Goal: Task Accomplishment & Management: Manage account settings

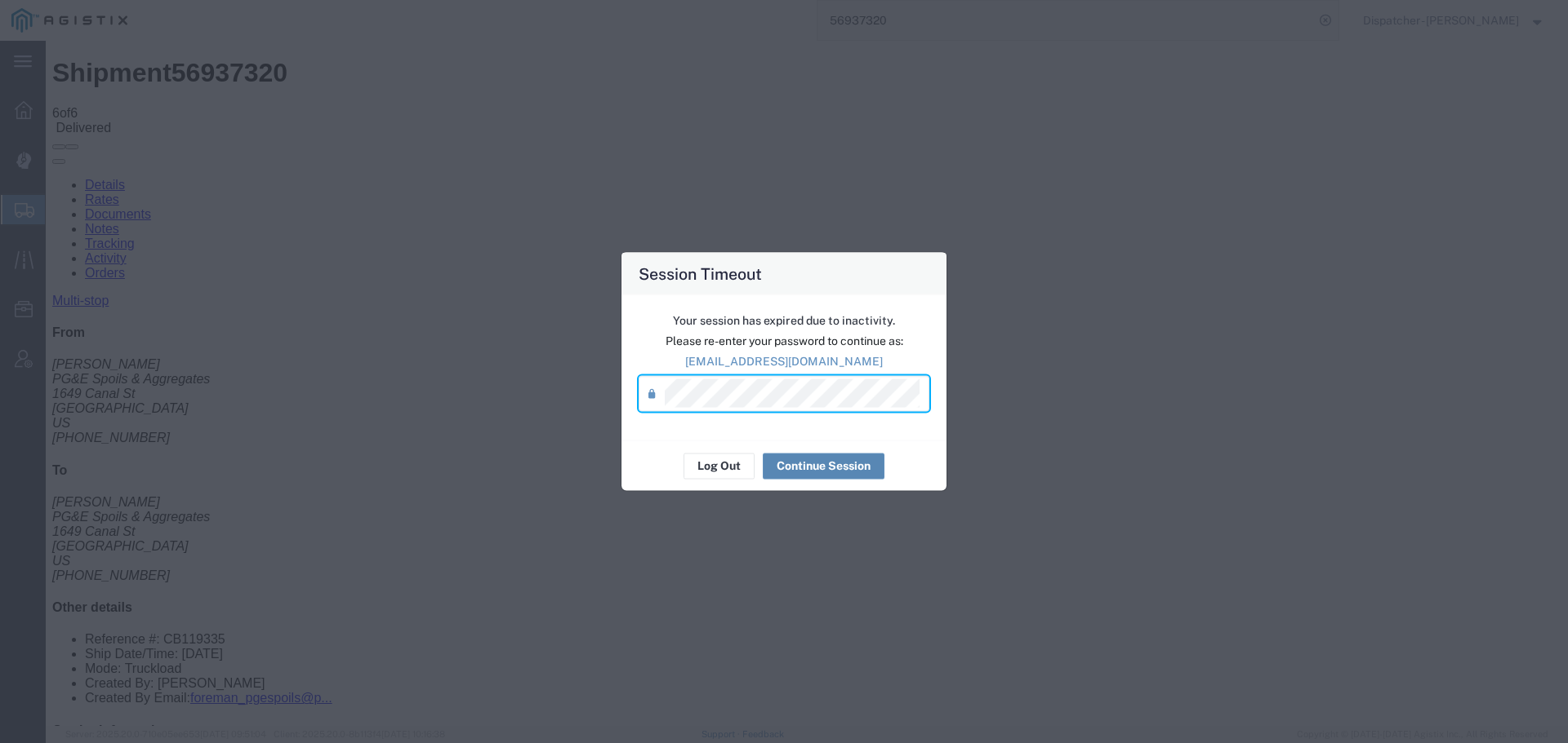
click at [832, 465] on button "Continue Session" at bounding box center [823, 466] width 122 height 26
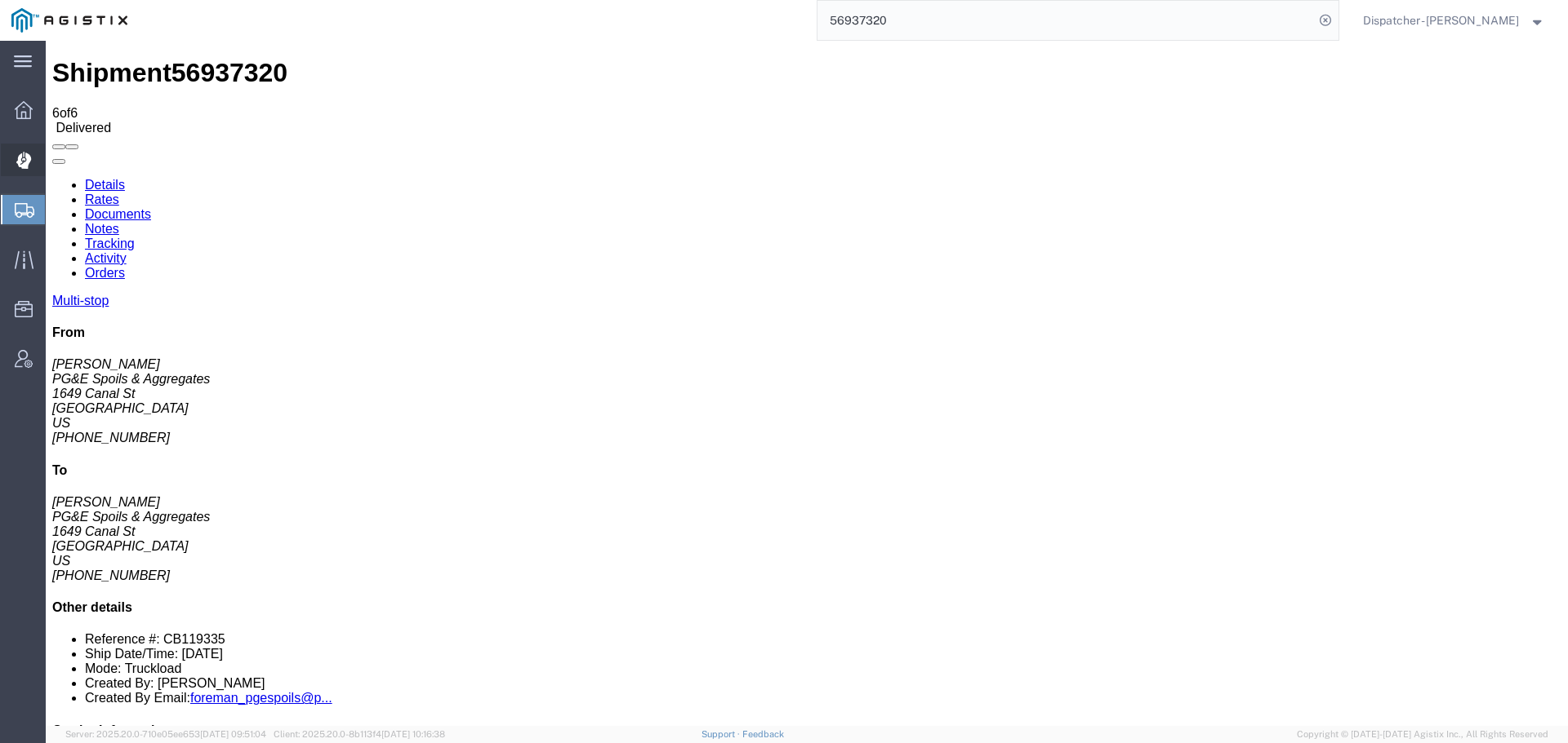
click at [21, 168] on icon at bounding box center [23, 161] width 15 height 17
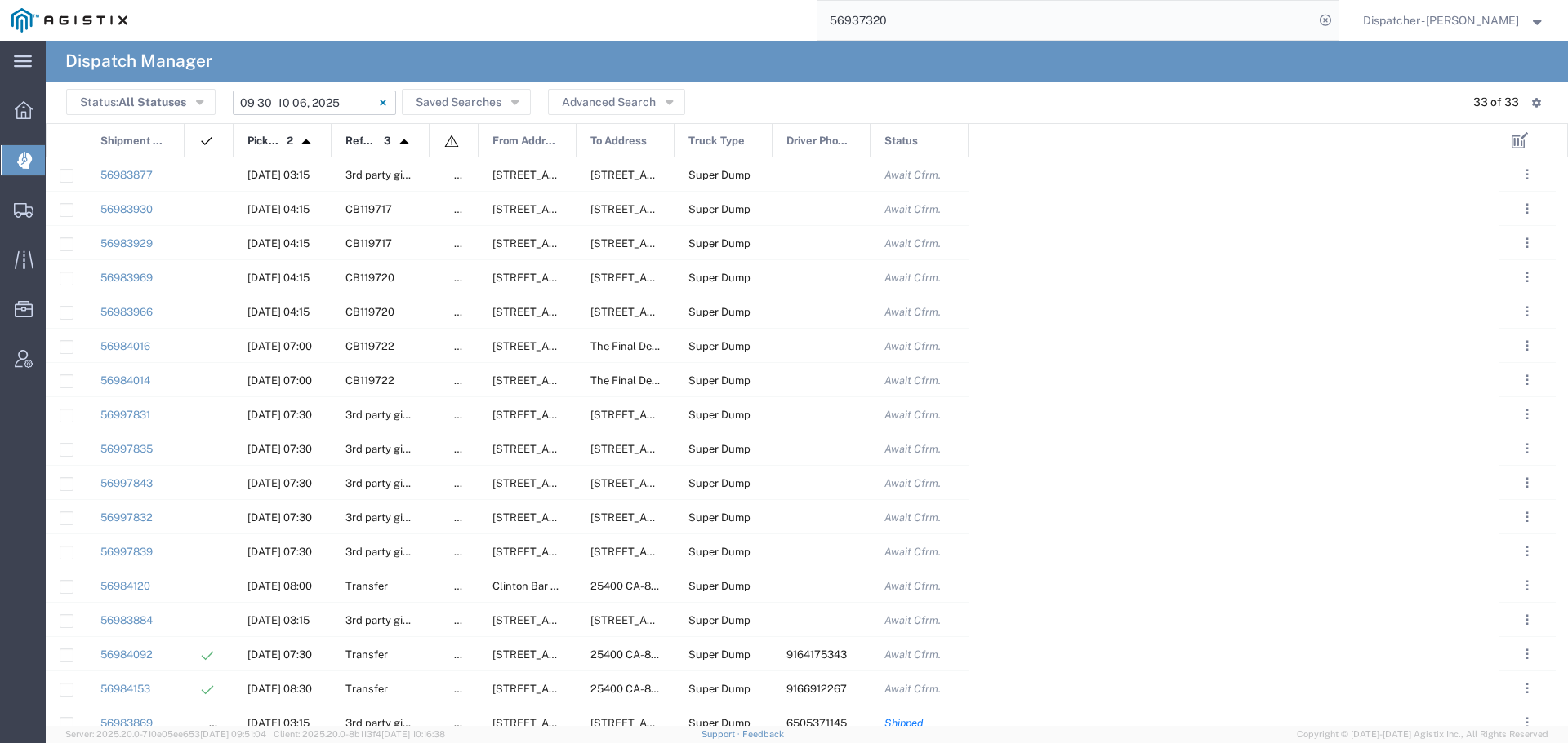
click at [305, 102] on input "[DATE] - [DATE]" at bounding box center [314, 102] width 163 height 24
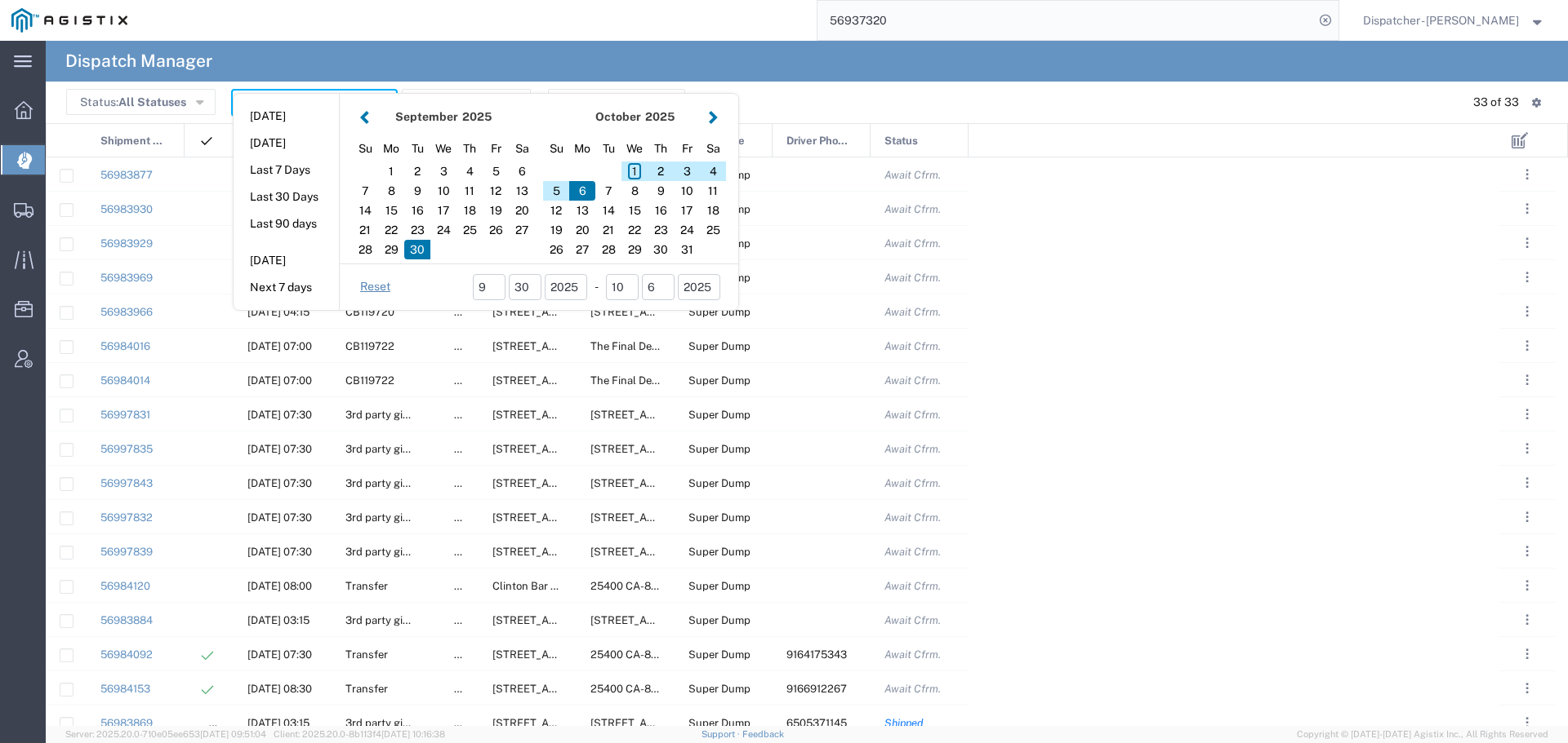
click at [364, 119] on button "button" at bounding box center [364, 117] width 17 height 22
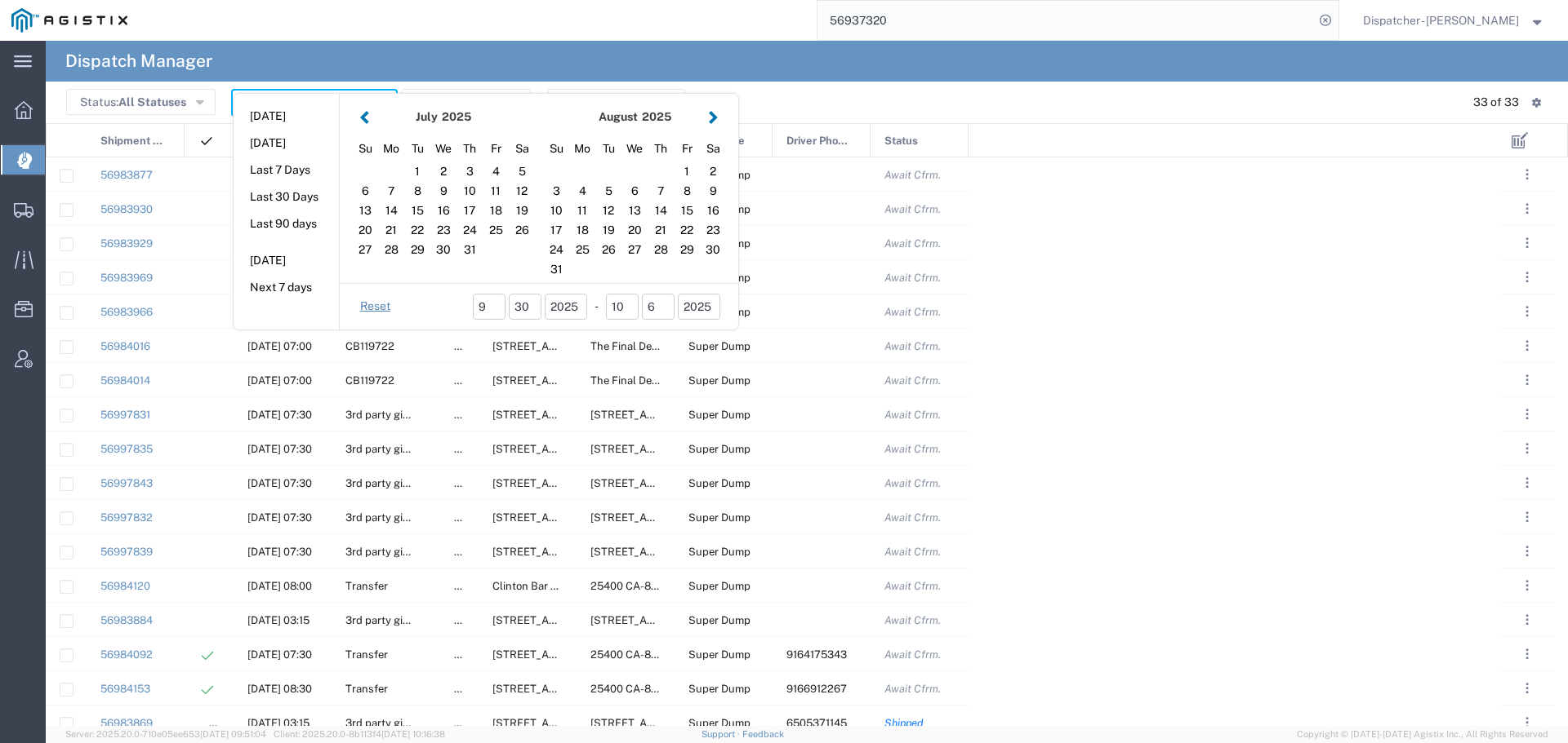
click at [364, 119] on button "button" at bounding box center [364, 117] width 17 height 22
click at [705, 115] on button "button" at bounding box center [713, 117] width 17 height 22
click at [439, 229] on div "23" at bounding box center [443, 230] width 26 height 20
type input "[DATE]"
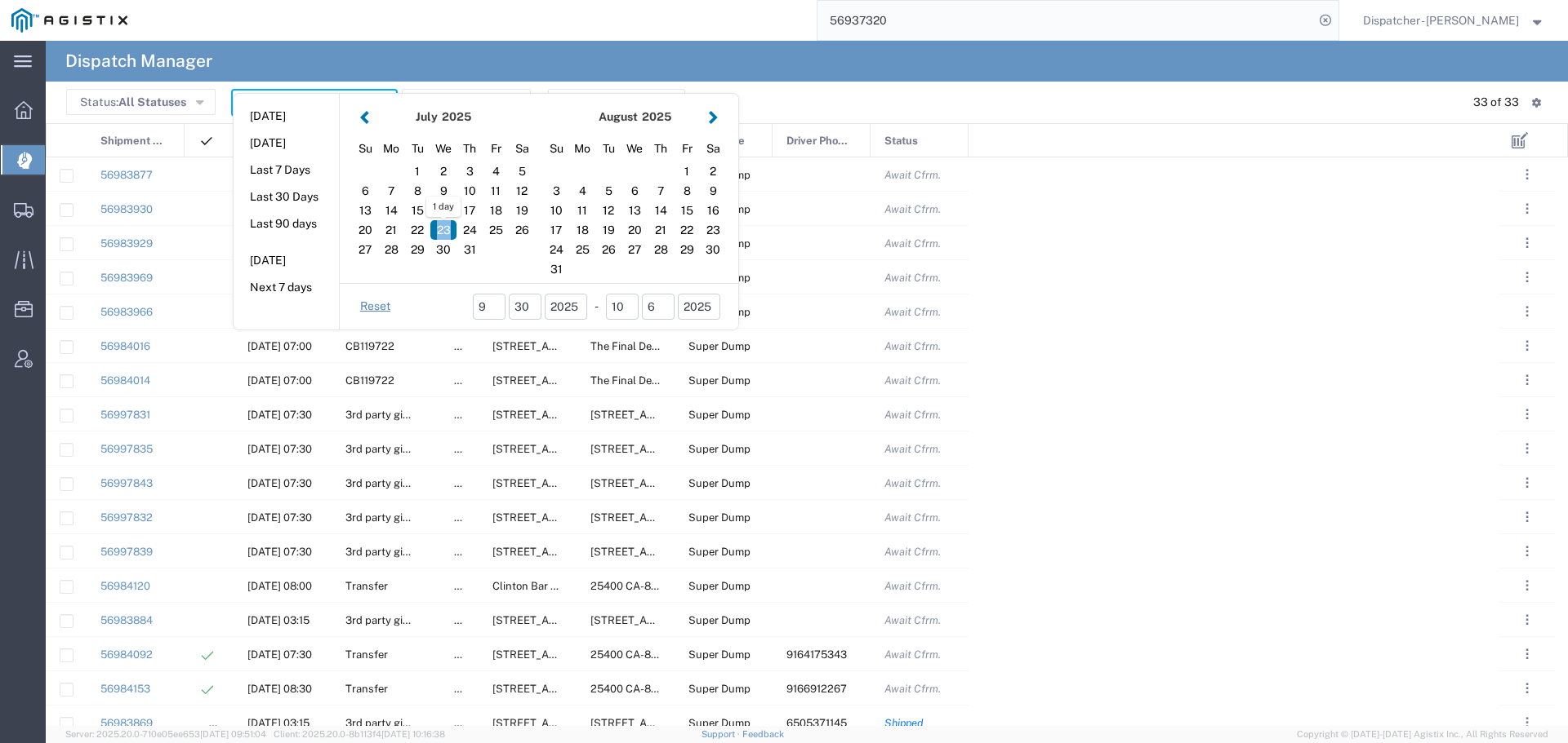
type input "[DATE] - [DATE]"
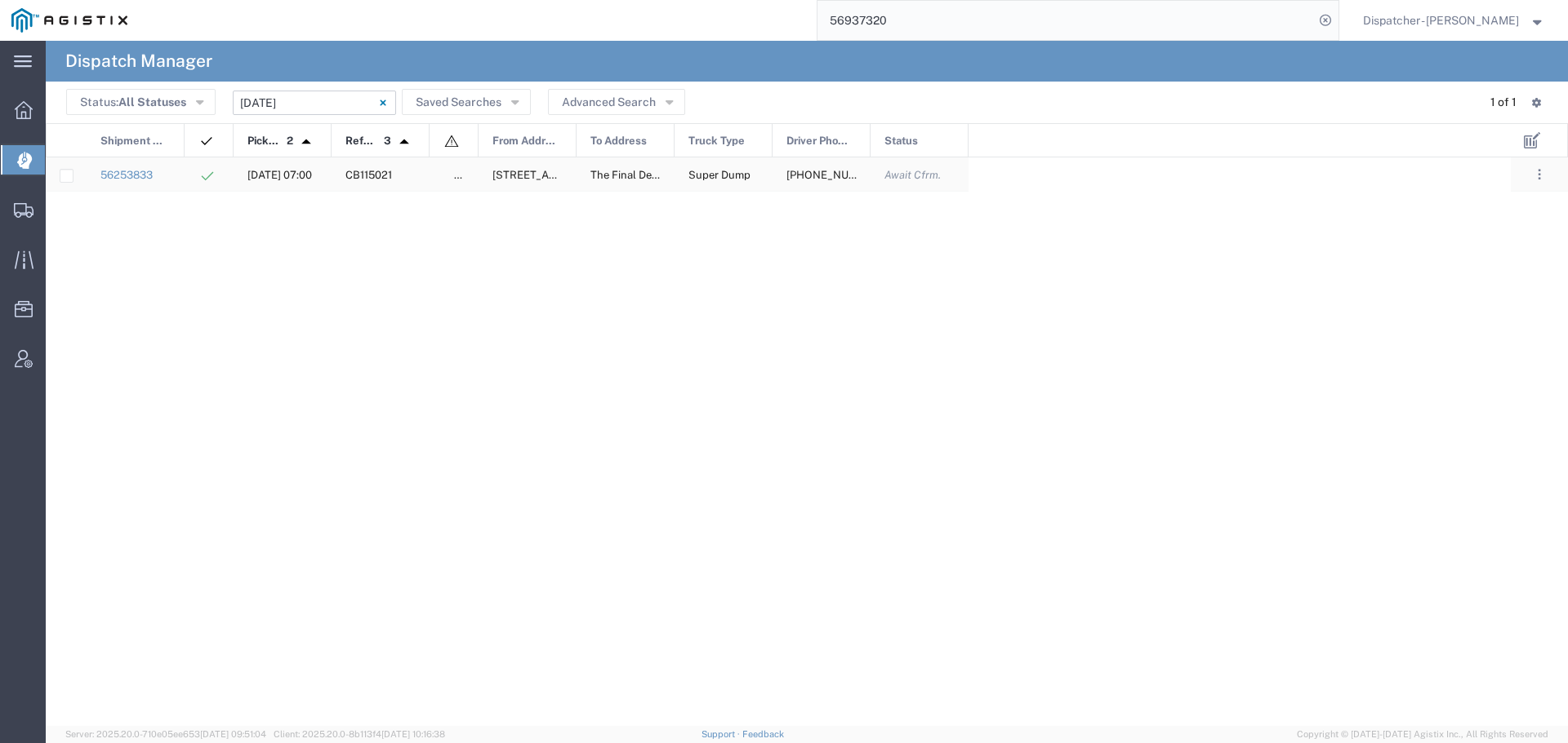
click at [181, 175] on div "56253833" at bounding box center [135, 174] width 98 height 34
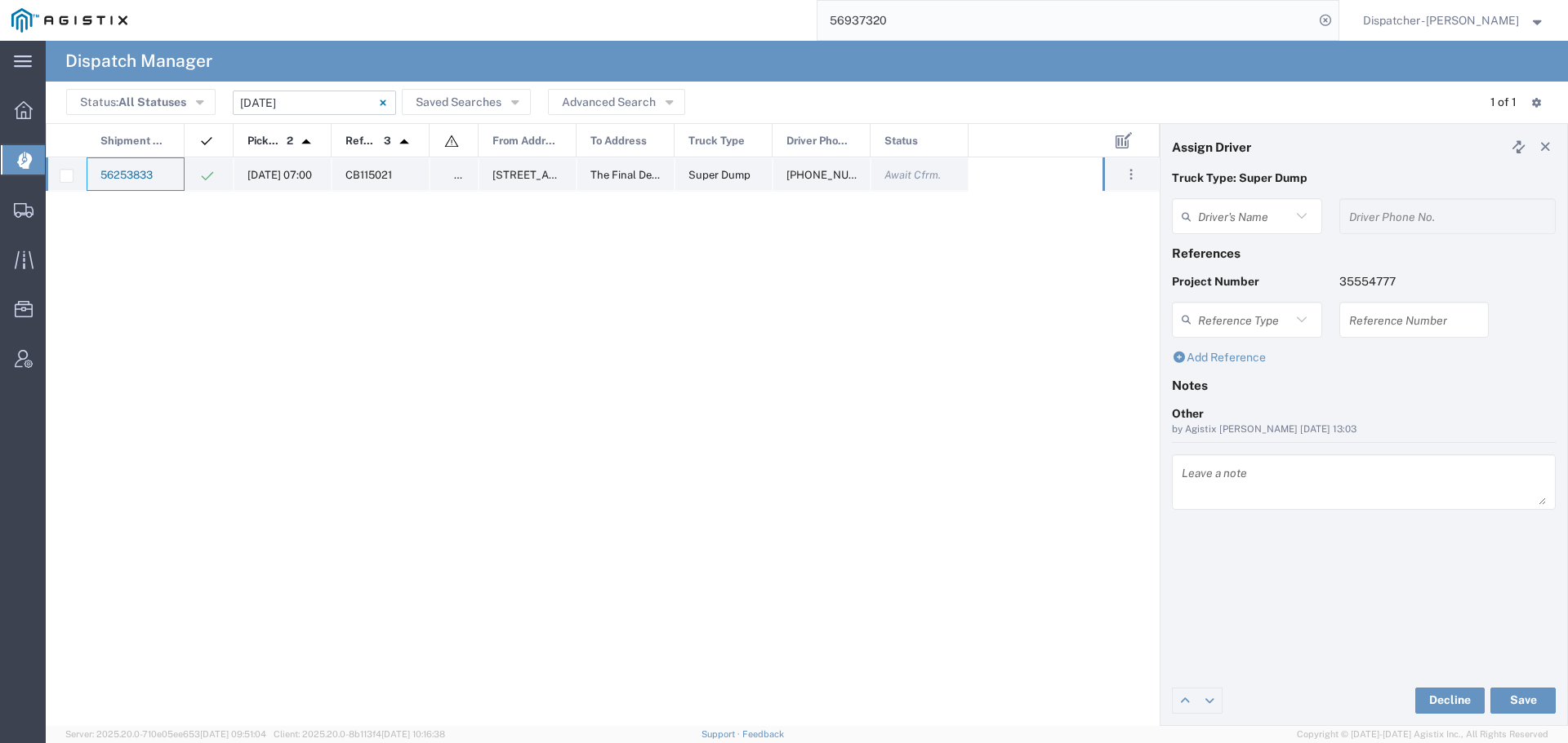
click at [138, 174] on link "56253833" at bounding box center [127, 174] width 52 height 12
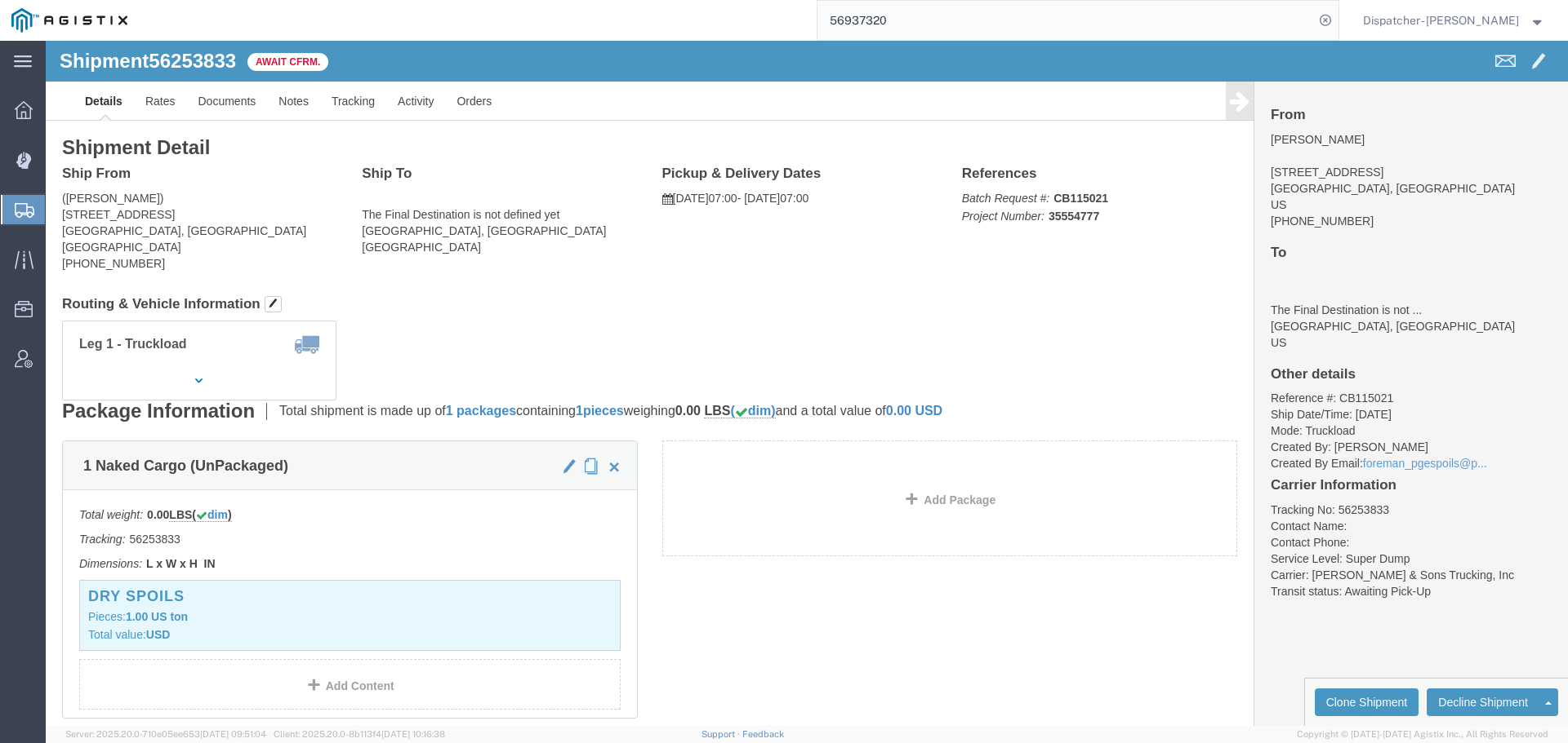
click at [27, 204] on icon at bounding box center [24, 210] width 20 height 15
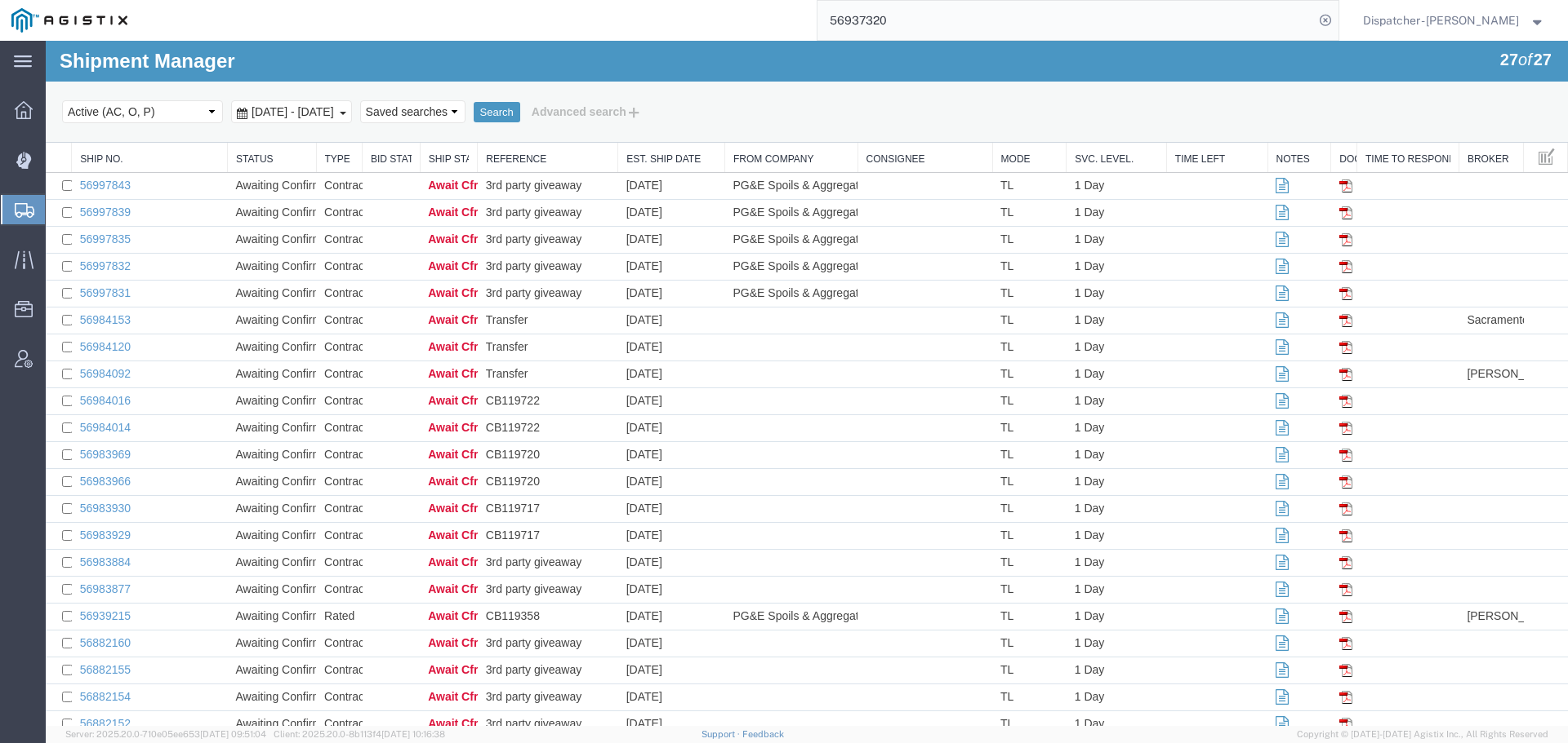
click at [261, 112] on span "[DATE] - [DATE]" at bounding box center [293, 112] width 90 height 13
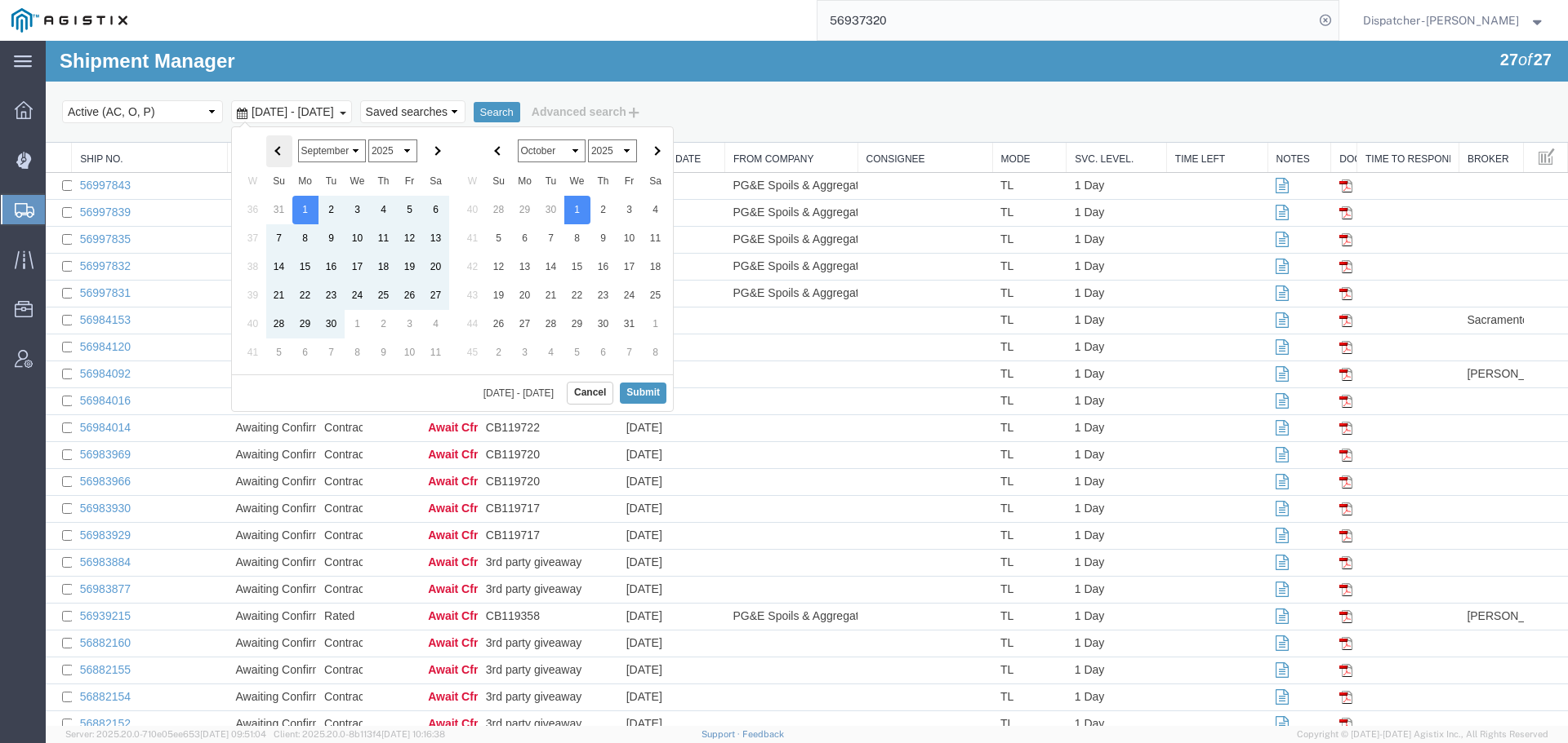
click at [279, 142] on th at bounding box center [280, 151] width 26 height 32
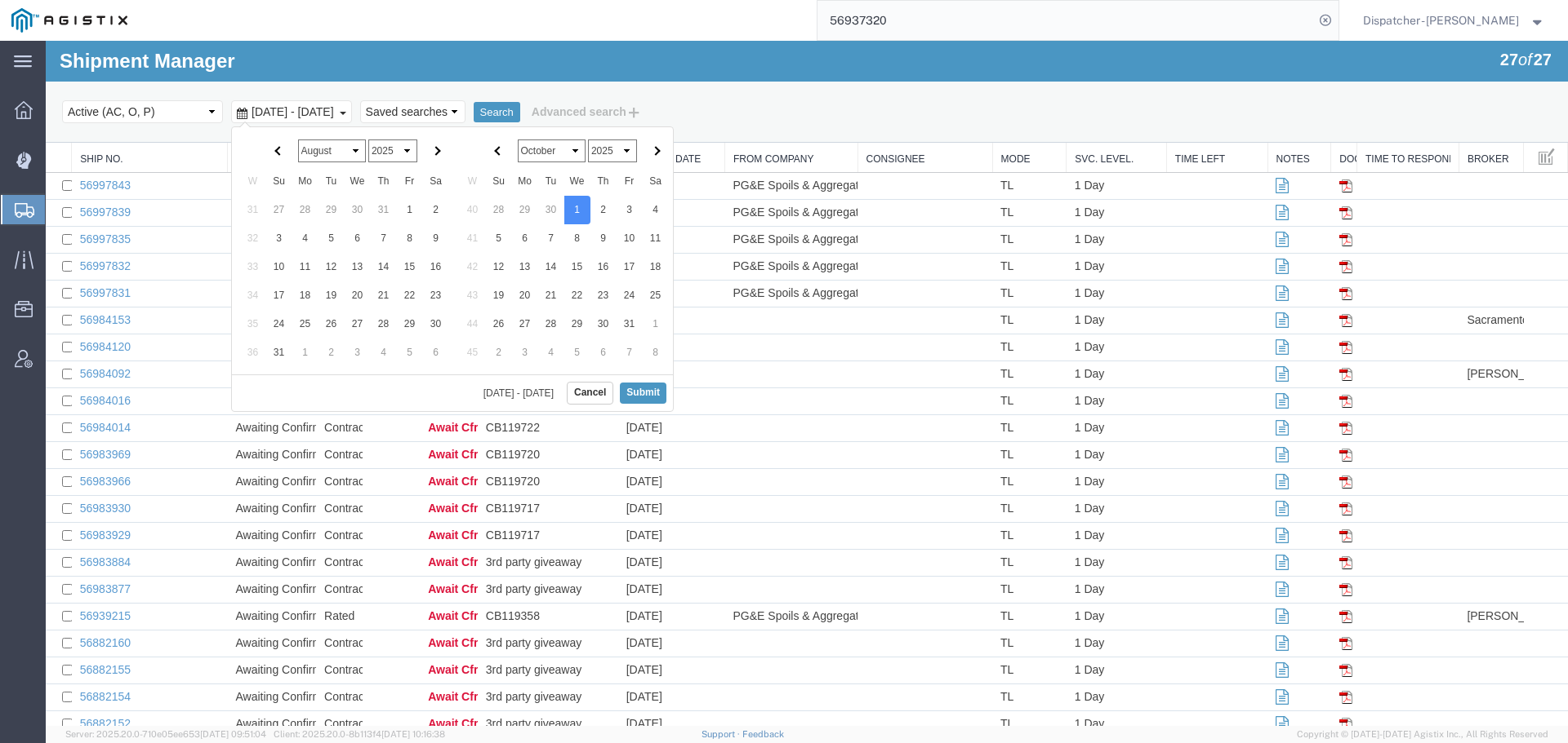
click at [279, 142] on th at bounding box center [280, 151] width 26 height 32
click at [545, 145] on select "January February March April May June July August September October November De…" at bounding box center [552, 151] width 68 height 23
click at [556, 150] on select "January February March April May June July August September October November De…" at bounding box center [552, 151] width 68 height 23
click at [639, 390] on button "Submit" at bounding box center [643, 393] width 47 height 20
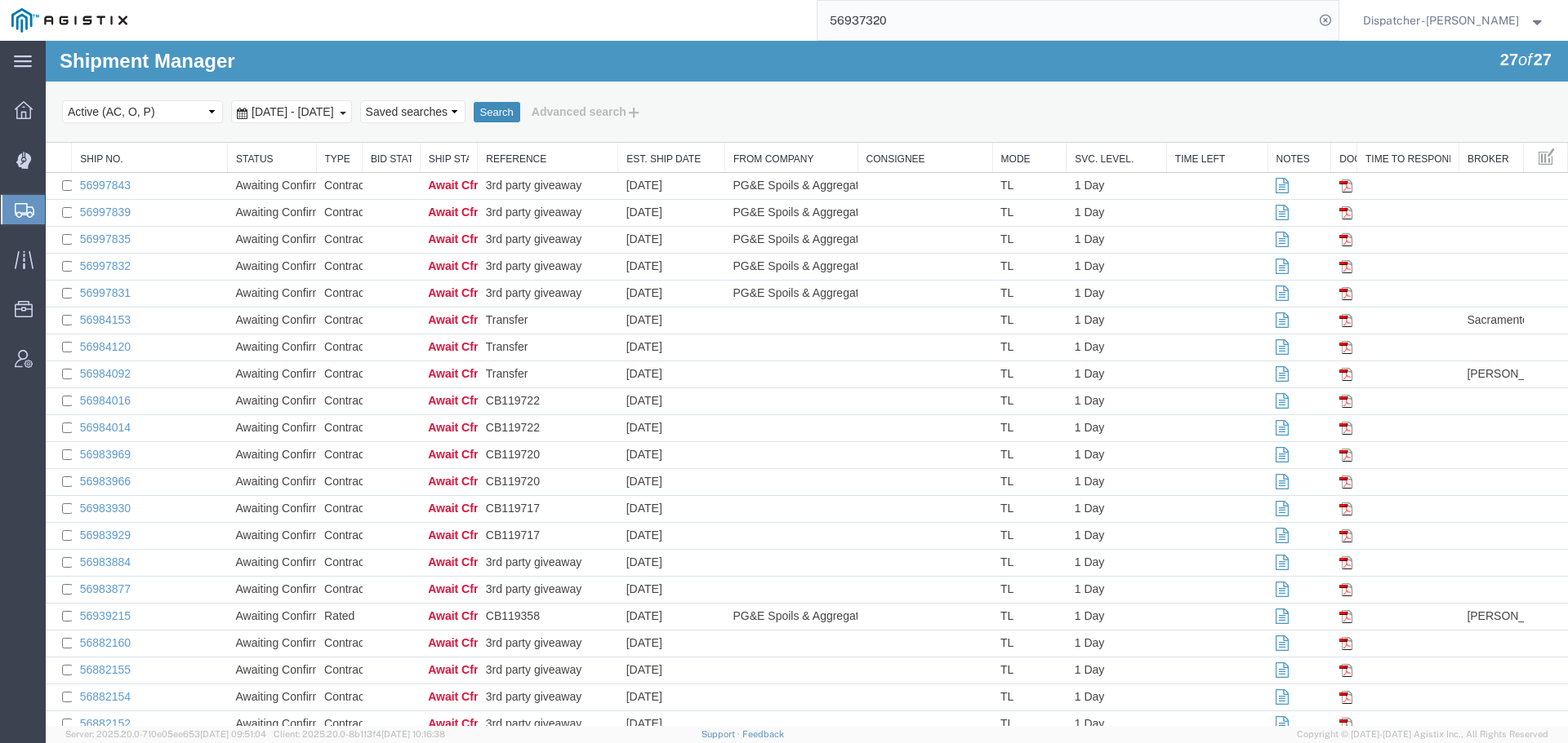
click at [520, 106] on button "Search" at bounding box center [497, 113] width 47 height 21
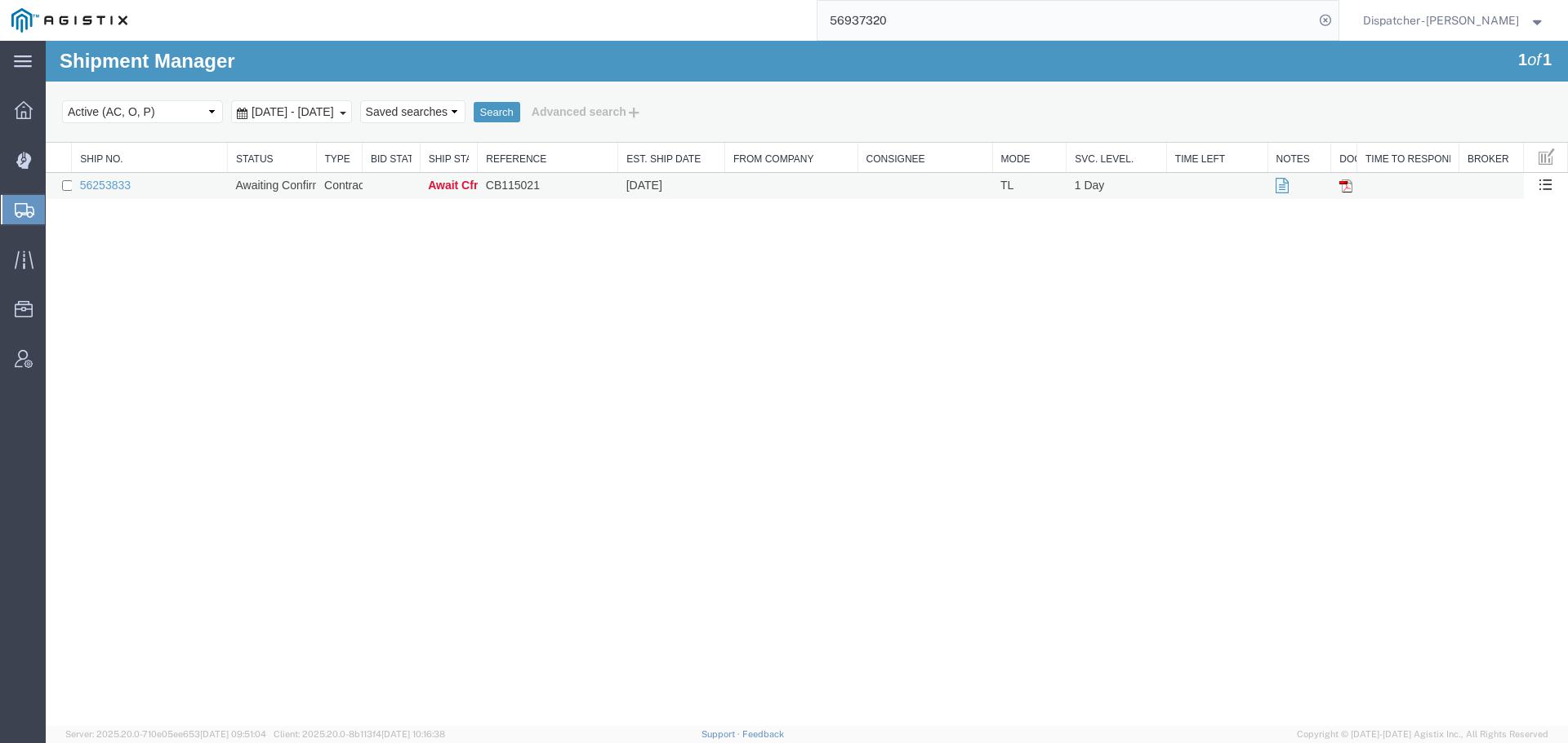
click at [185, 189] on td "56253833" at bounding box center [149, 186] width 156 height 27
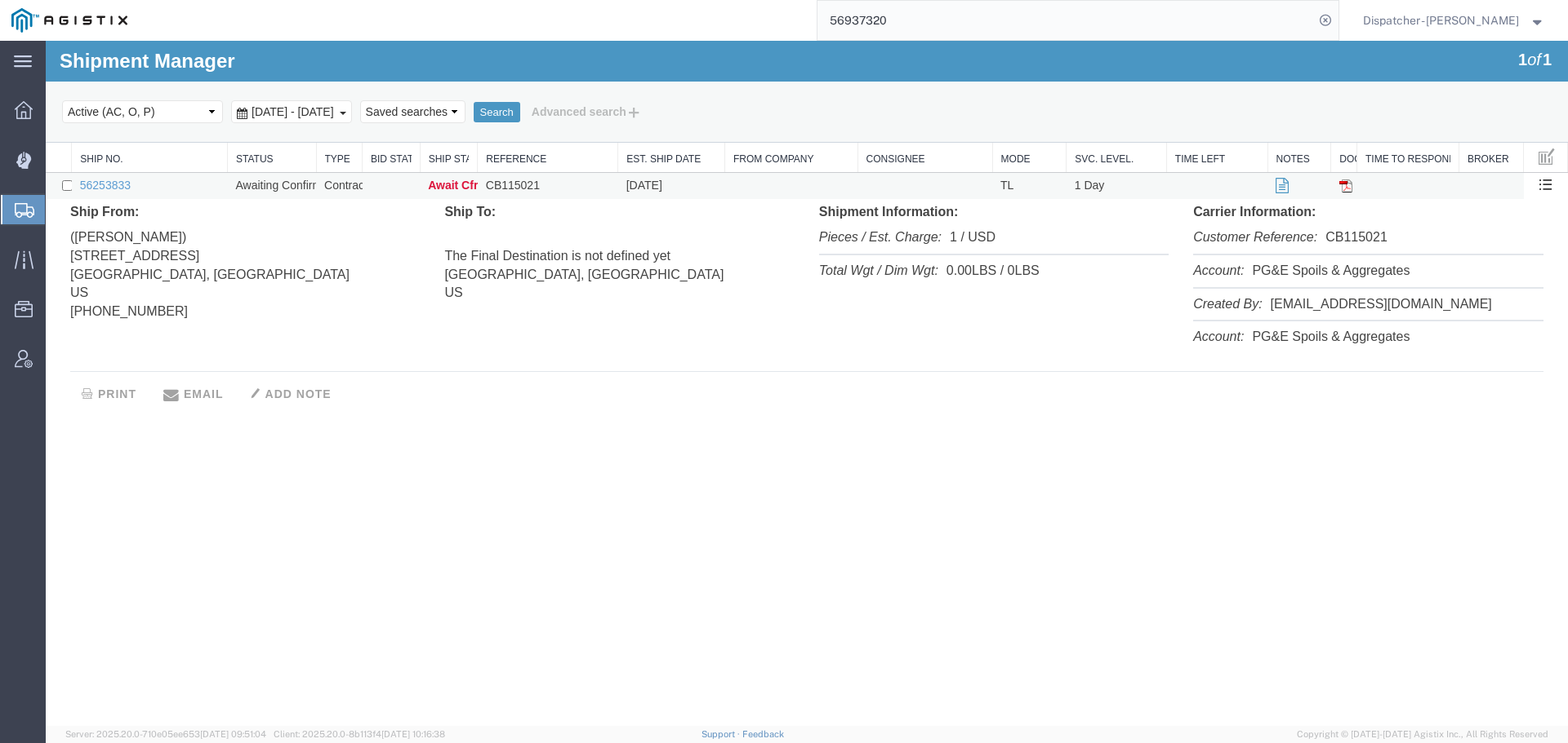
click at [185, 189] on td "56253833" at bounding box center [149, 186] width 156 height 27
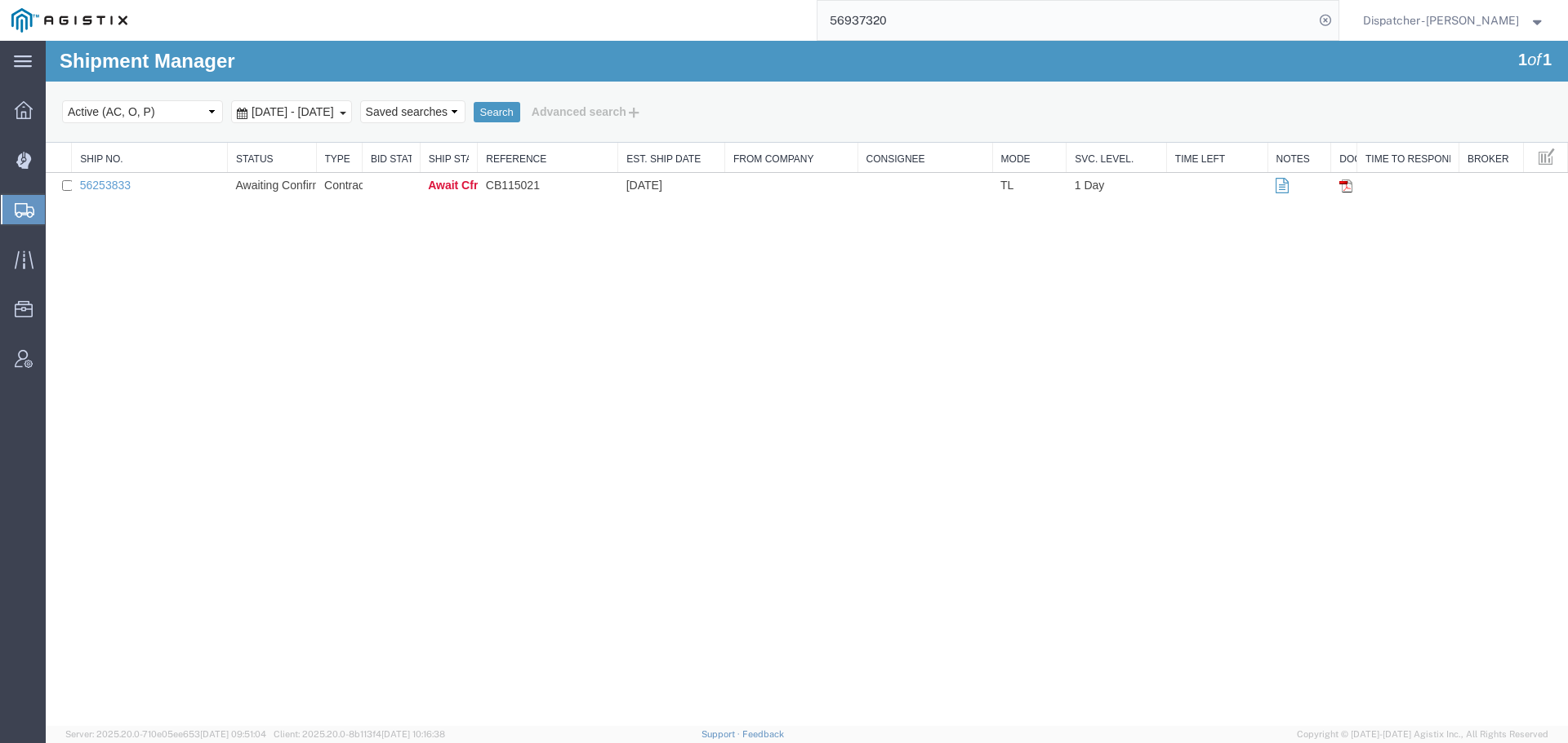
click at [306, 109] on span "[DATE] - [DATE]" at bounding box center [293, 112] width 90 height 13
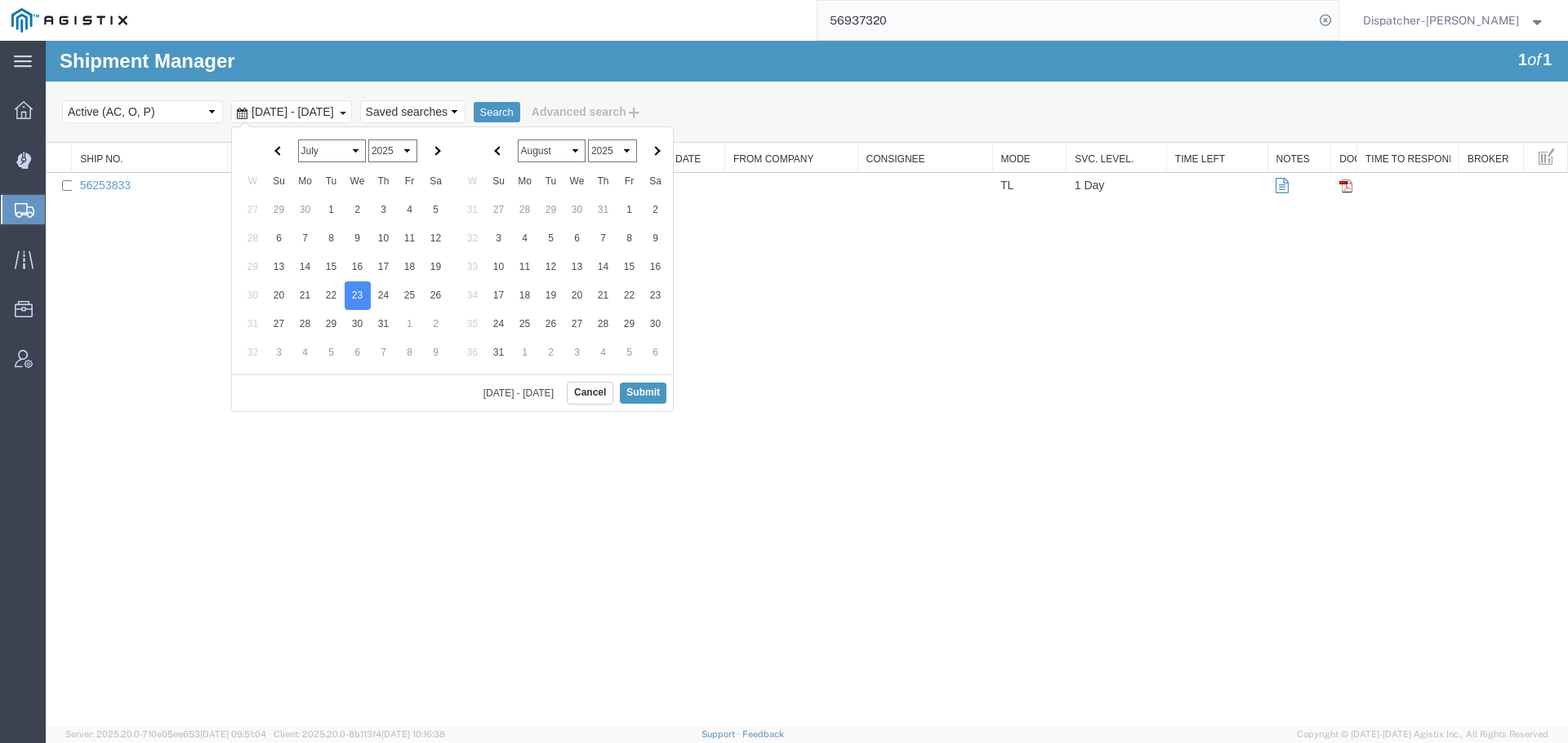
click at [306, 109] on span "[DATE] - [DATE]" at bounding box center [293, 112] width 90 height 13
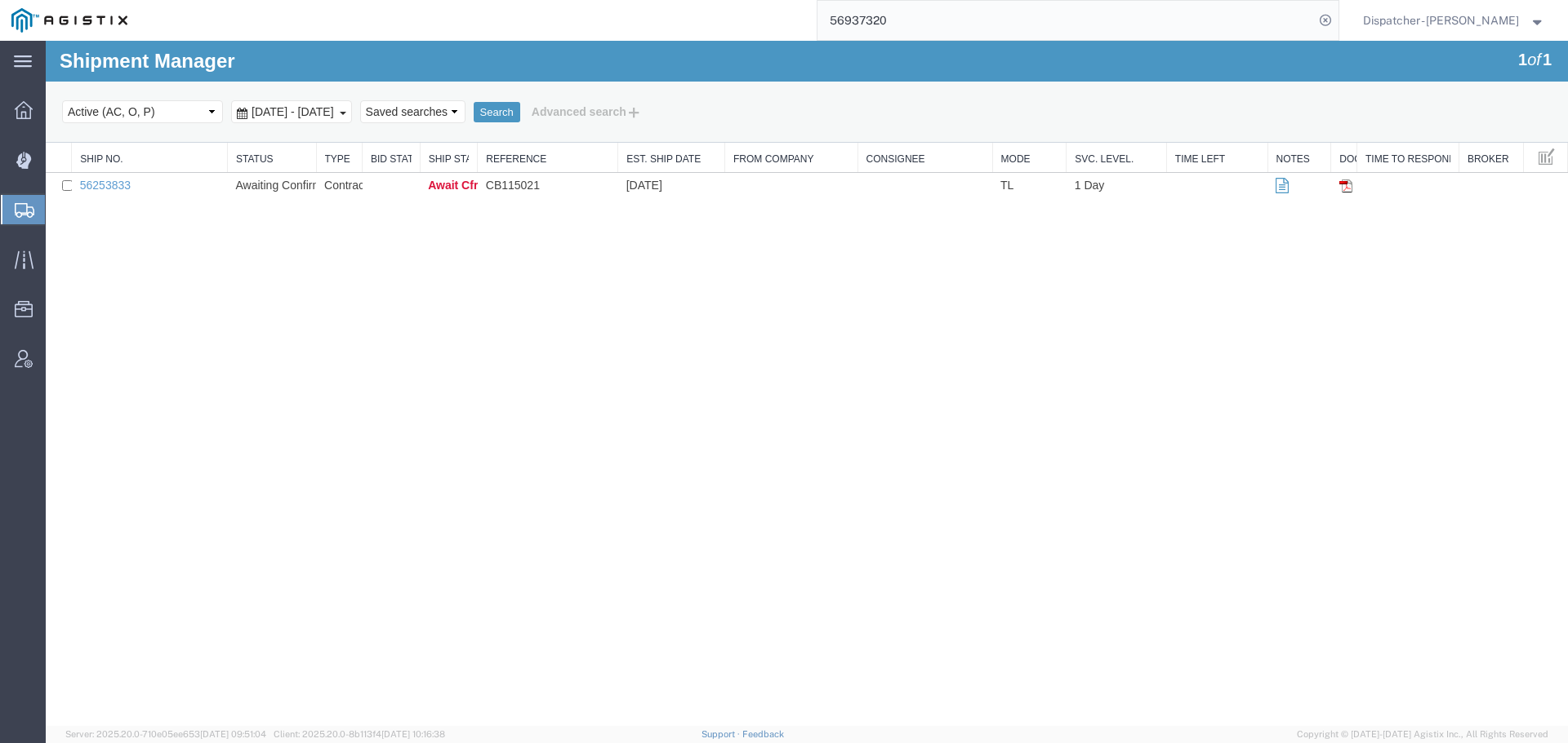
click at [337, 109] on span "[DATE] - [DATE]" at bounding box center [293, 112] width 90 height 13
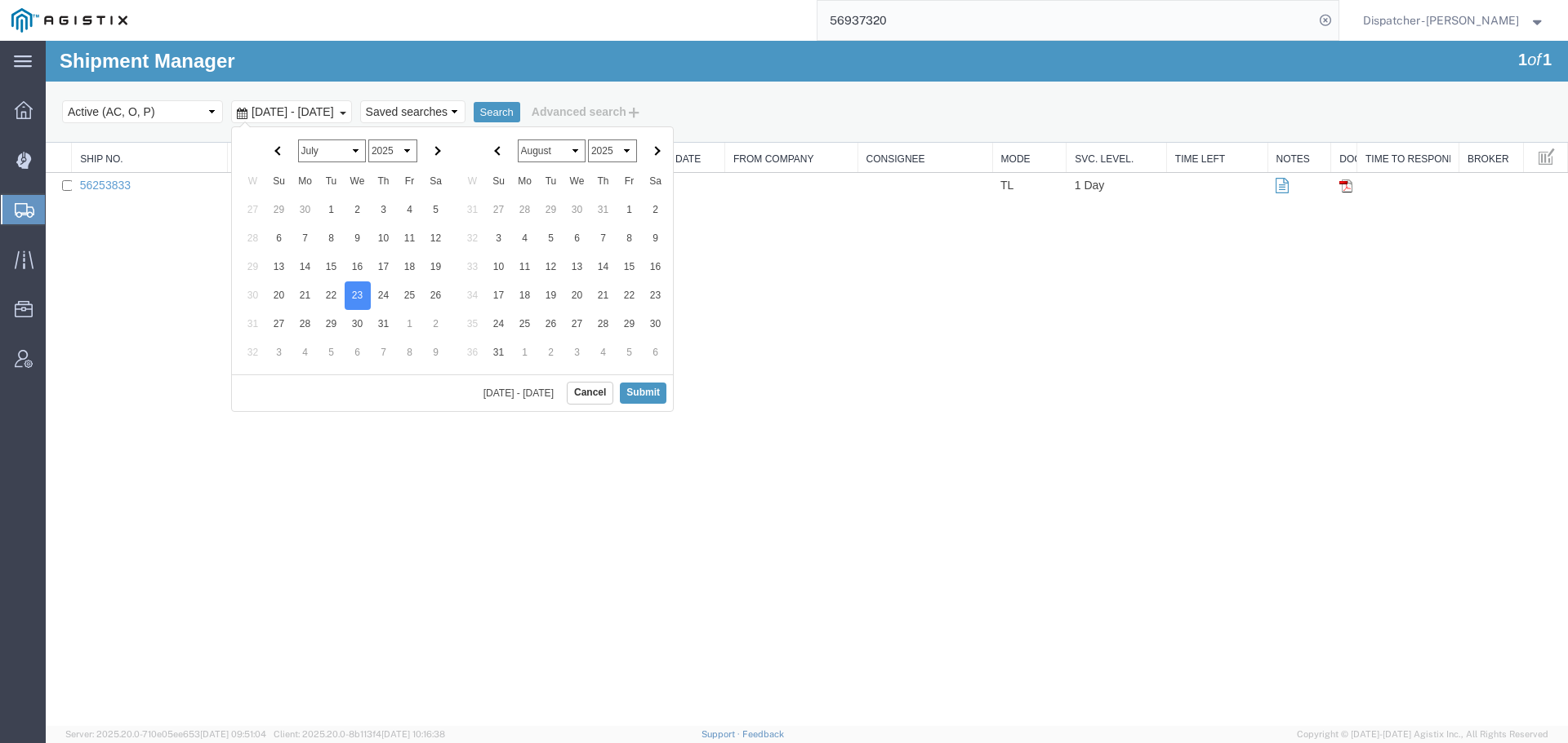
click at [560, 145] on select "January February March April May June July August September October November De…" at bounding box center [552, 151] width 68 height 23
click at [644, 394] on button "Submit" at bounding box center [643, 393] width 47 height 20
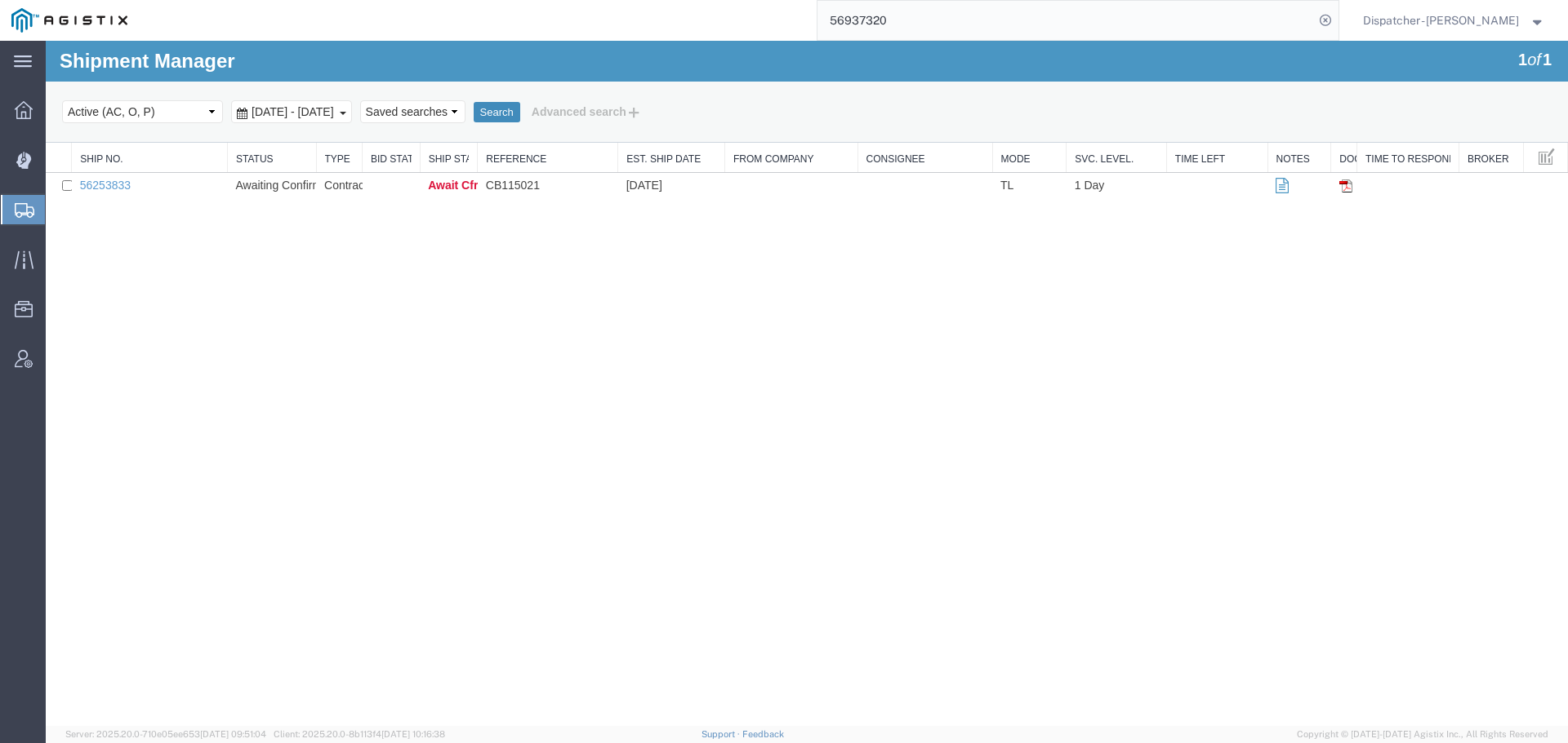
click at [520, 115] on button "Search" at bounding box center [497, 113] width 47 height 21
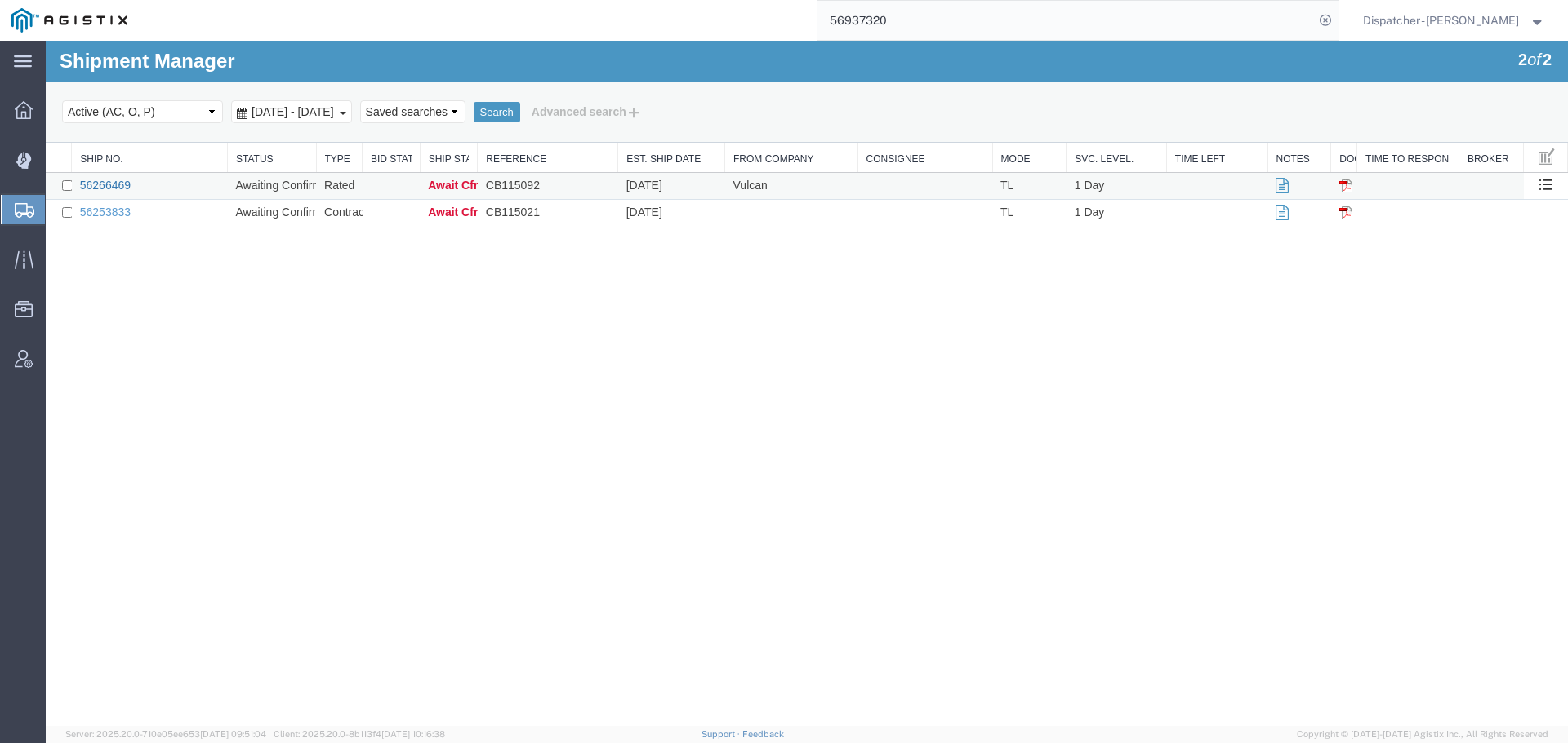
click at [128, 185] on link "56266469" at bounding box center [105, 185] width 50 height 13
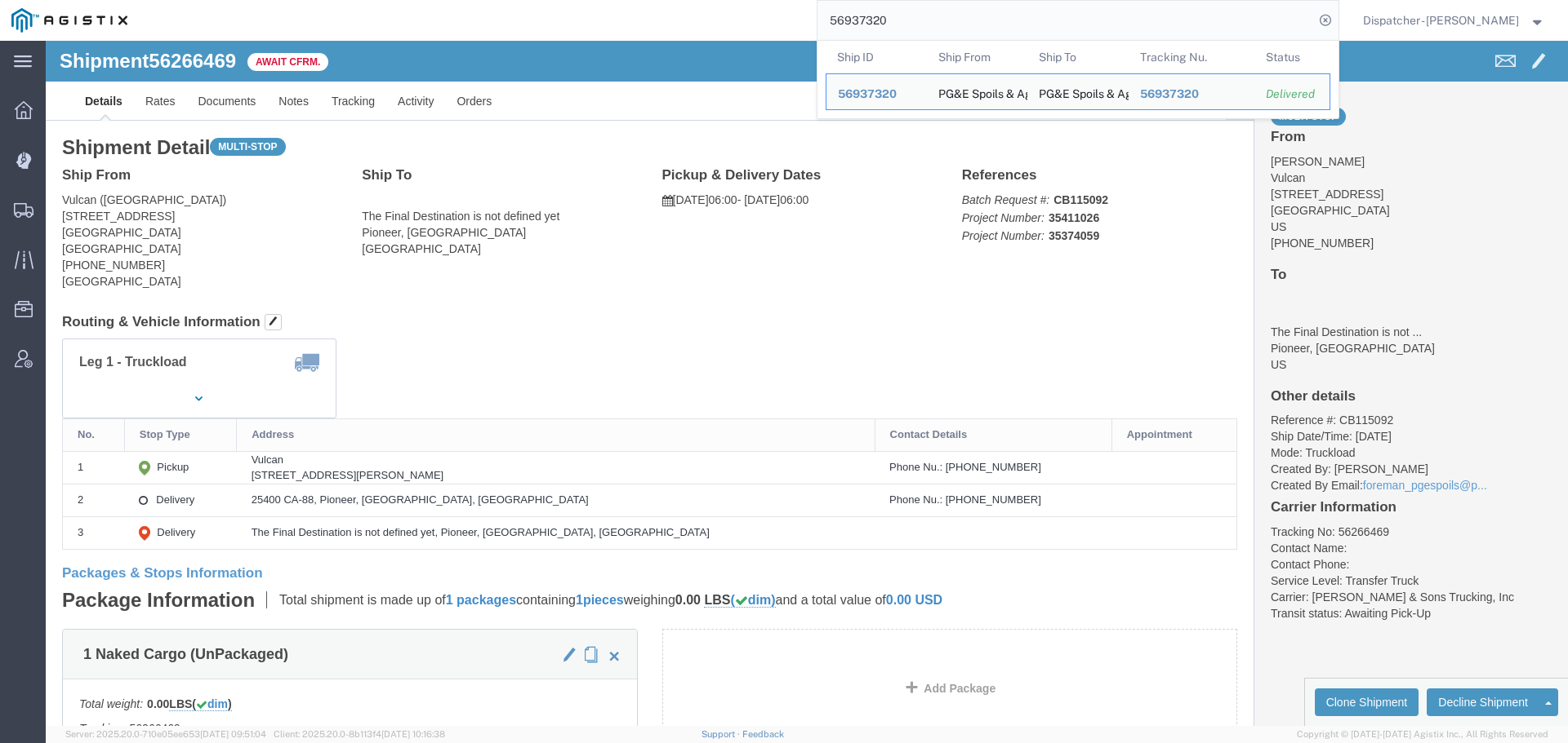
drag, startPoint x: 901, startPoint y: 30, endPoint x: 731, endPoint y: 17, distance: 170.5
click at [822, 26] on input "56937320" at bounding box center [1065, 20] width 497 height 39
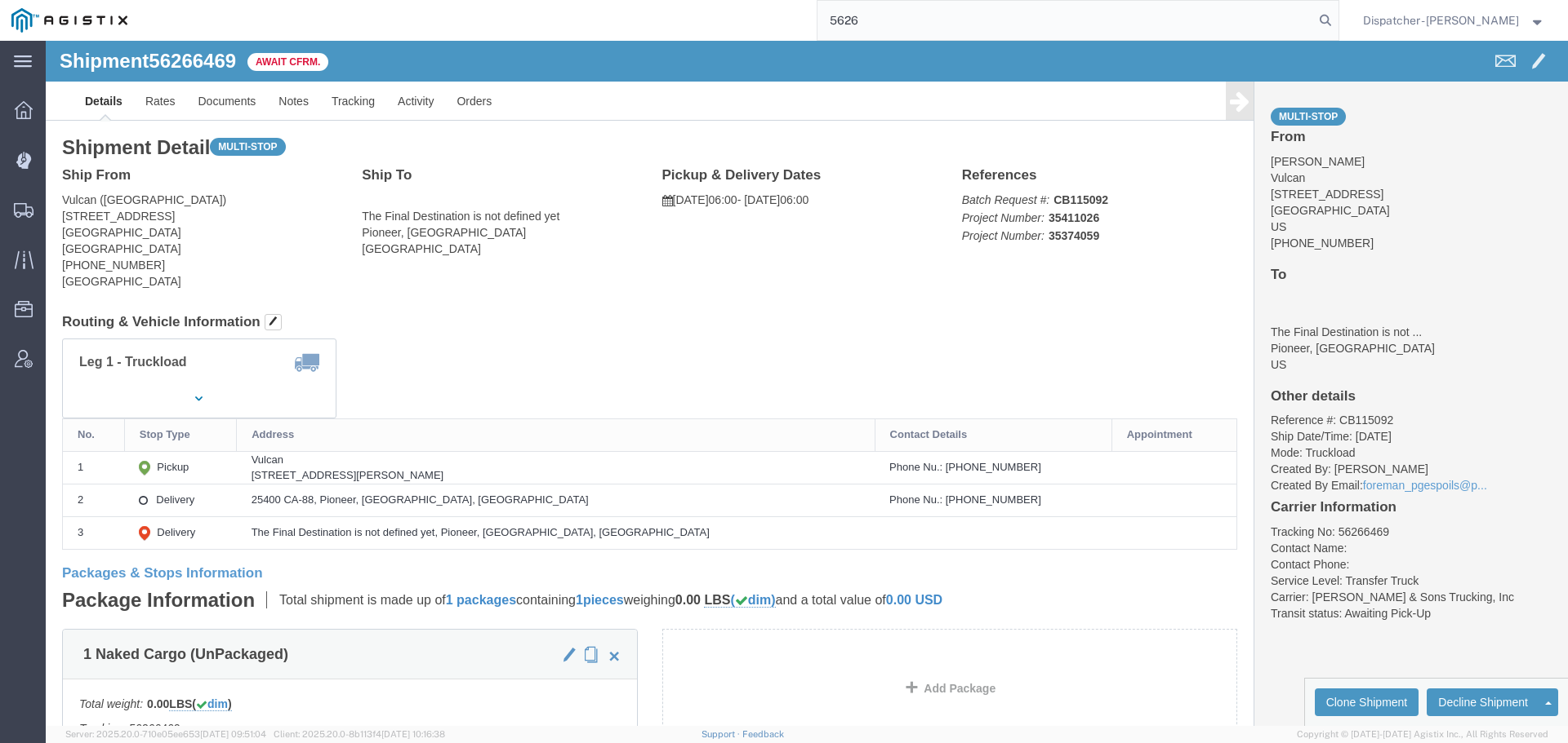
type input "5626"
click at [905, 23] on input "5626" at bounding box center [1065, 20] width 497 height 39
click at [18, 162] on icon at bounding box center [23, 161] width 15 height 17
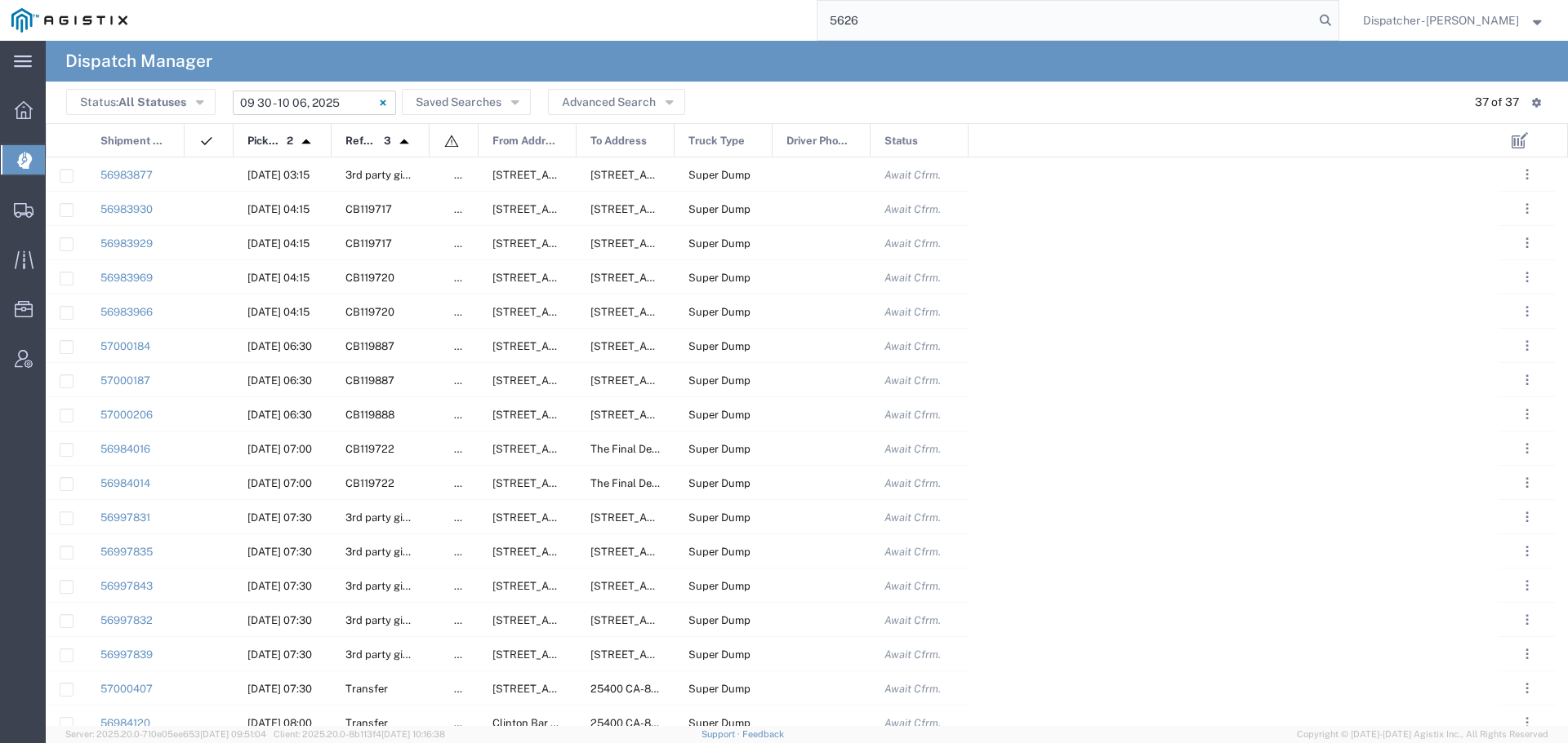
click at [325, 99] on input "[DATE] - [DATE]" at bounding box center [314, 102] width 163 height 24
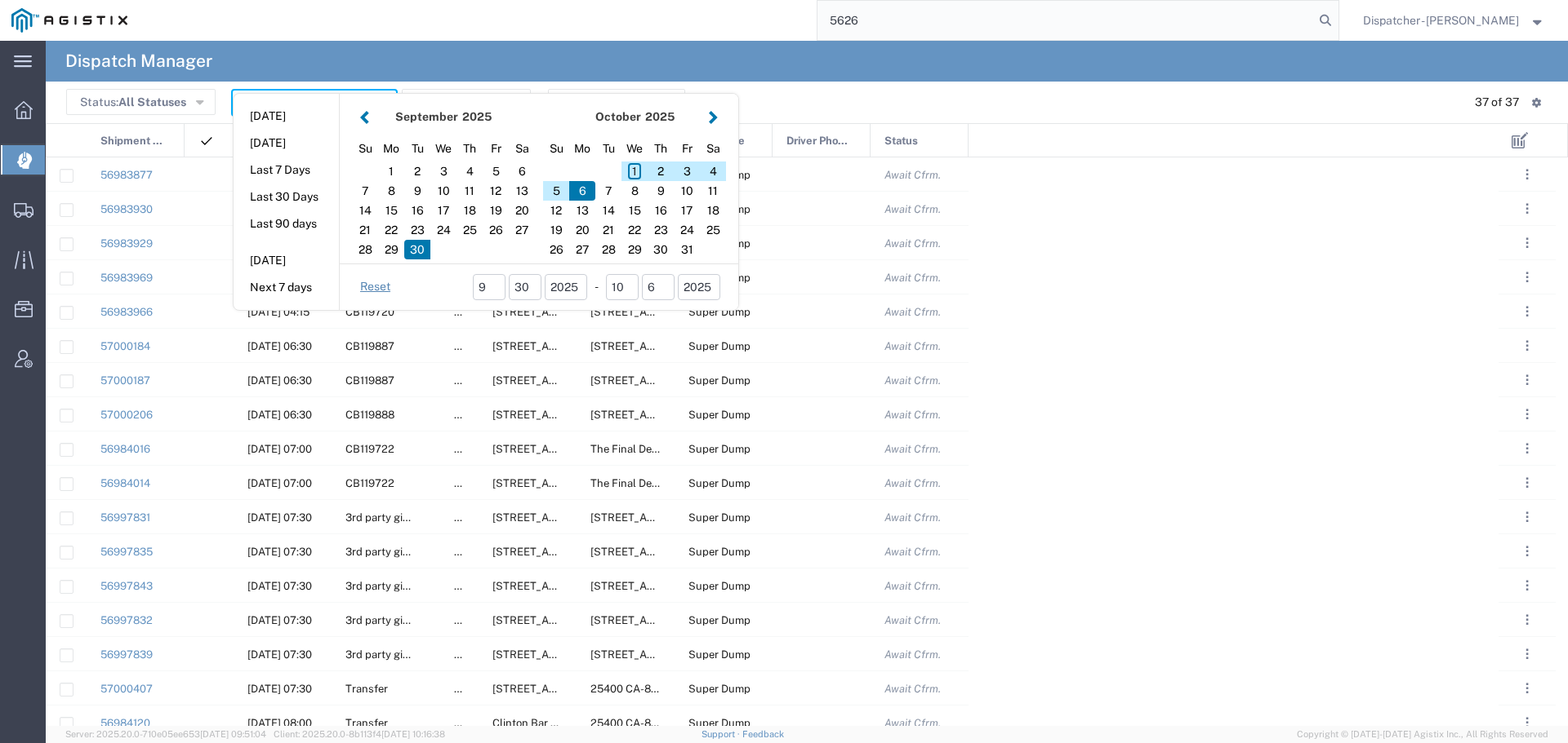
click at [375, 115] on div "[DATE]" at bounding box center [443, 117] width 141 height 17
click at [360, 115] on button "button" at bounding box center [364, 117] width 17 height 22
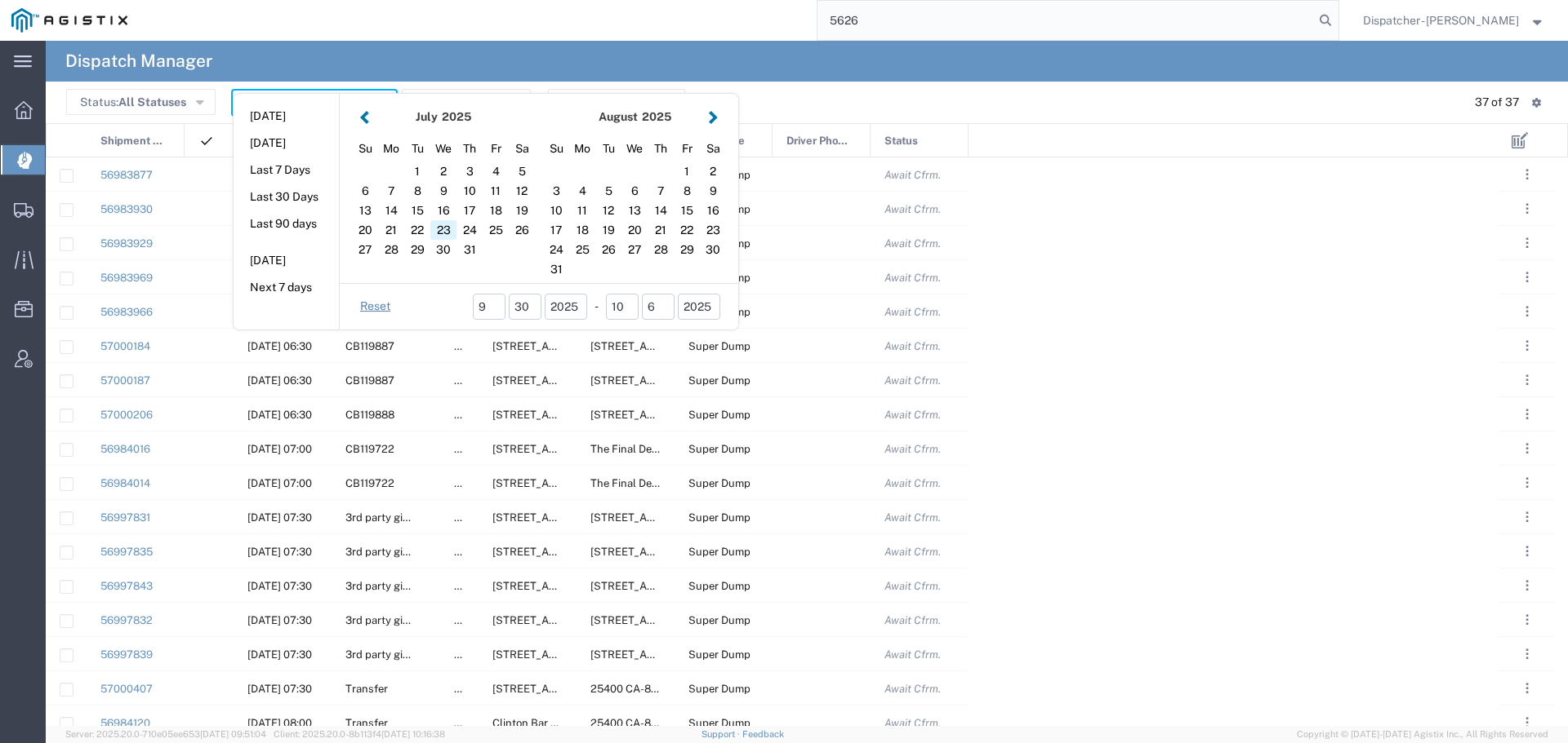
click at [445, 226] on div "23" at bounding box center [443, 230] width 26 height 20
click at [443, 225] on div "23" at bounding box center [443, 230] width 26 height 20
type input "[DATE]"
type input "[DATE] - [DATE]"
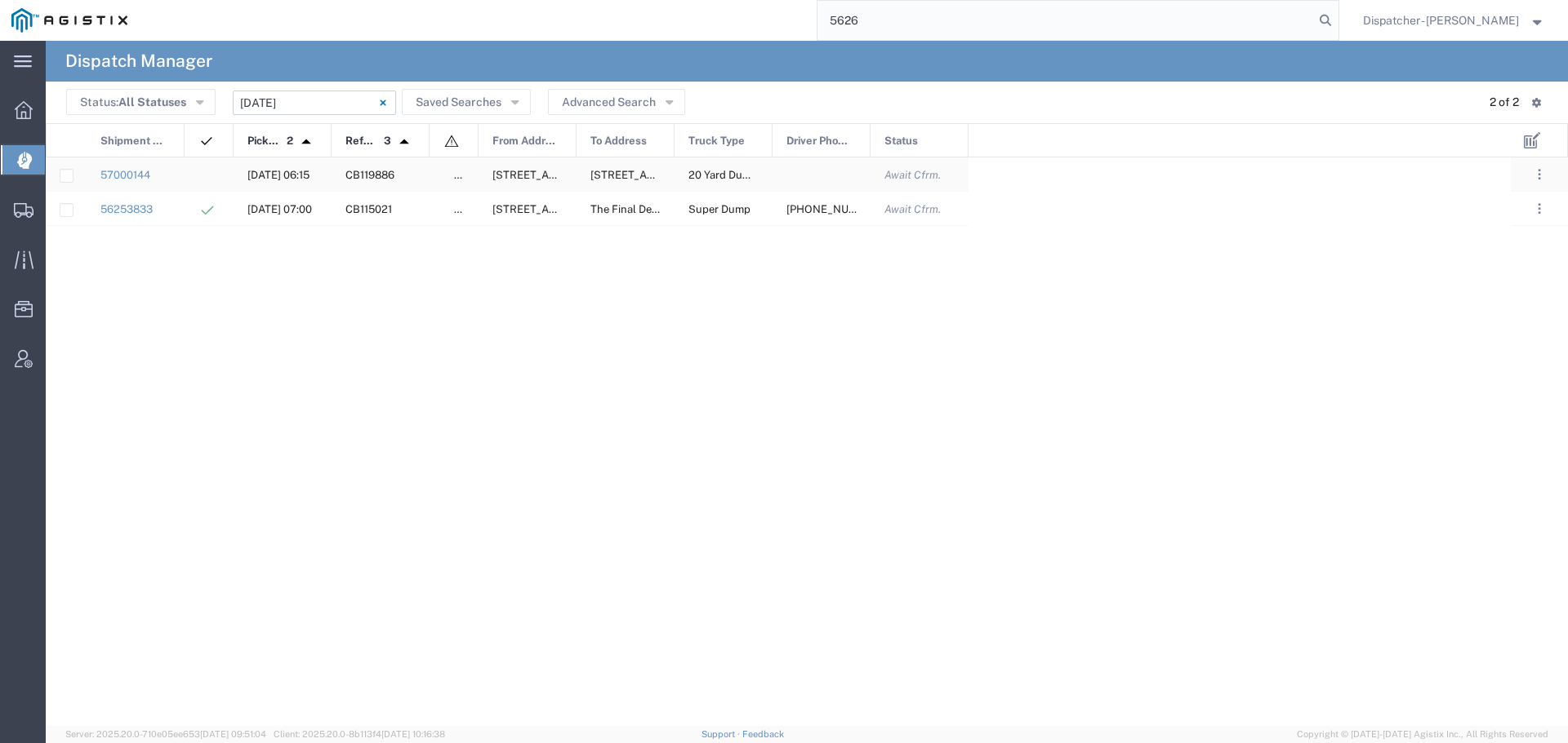
click at [224, 163] on div at bounding box center [209, 174] width 49 height 34
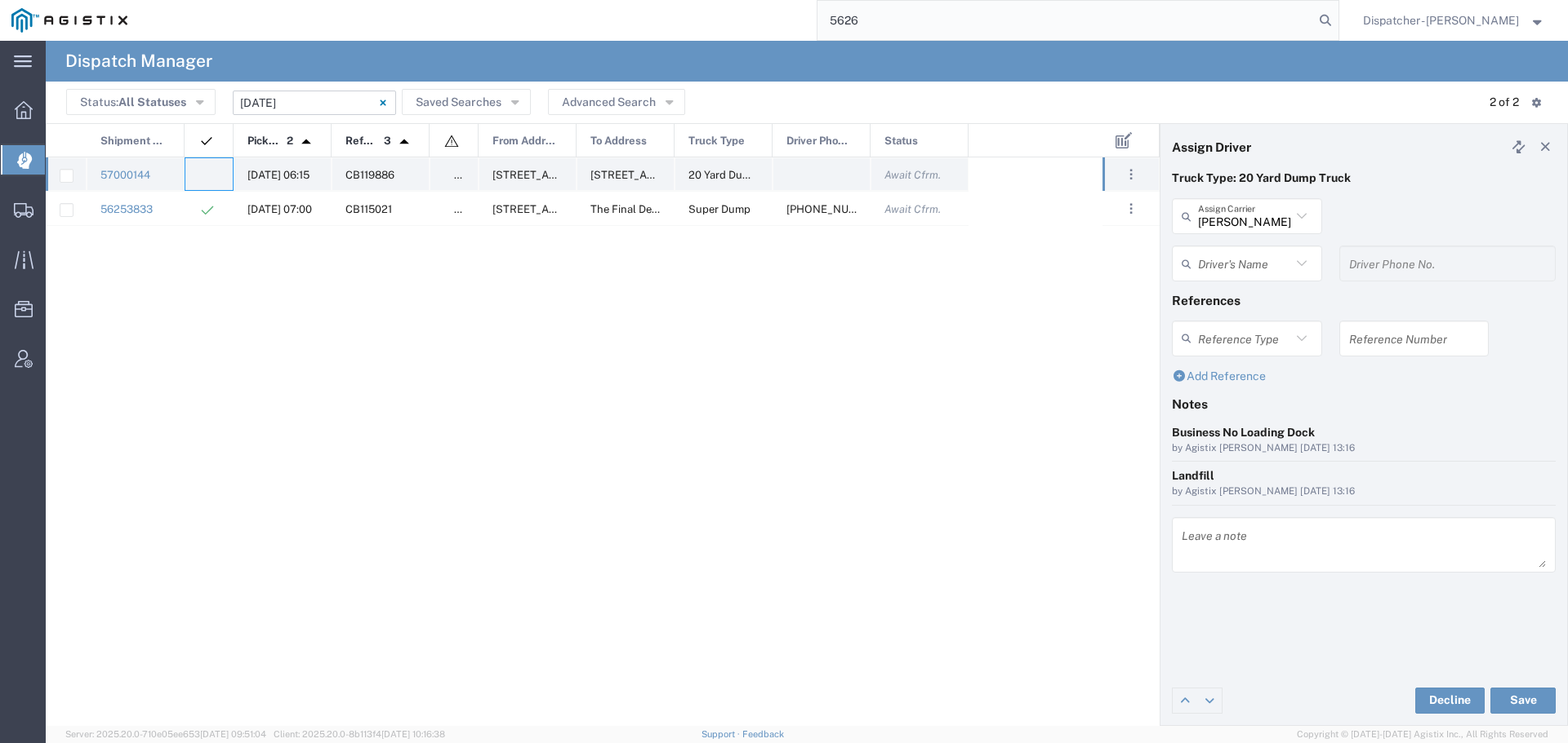
click at [201, 180] on agx-ag-table-icon-cell at bounding box center [203, 174] width 10 height 12
click at [1228, 218] on input "text" at bounding box center [1245, 216] width 93 height 29
click at [1218, 249] on span "Sacramento Transfer" at bounding box center [1247, 251] width 147 height 25
type input "Sacramento Transfer"
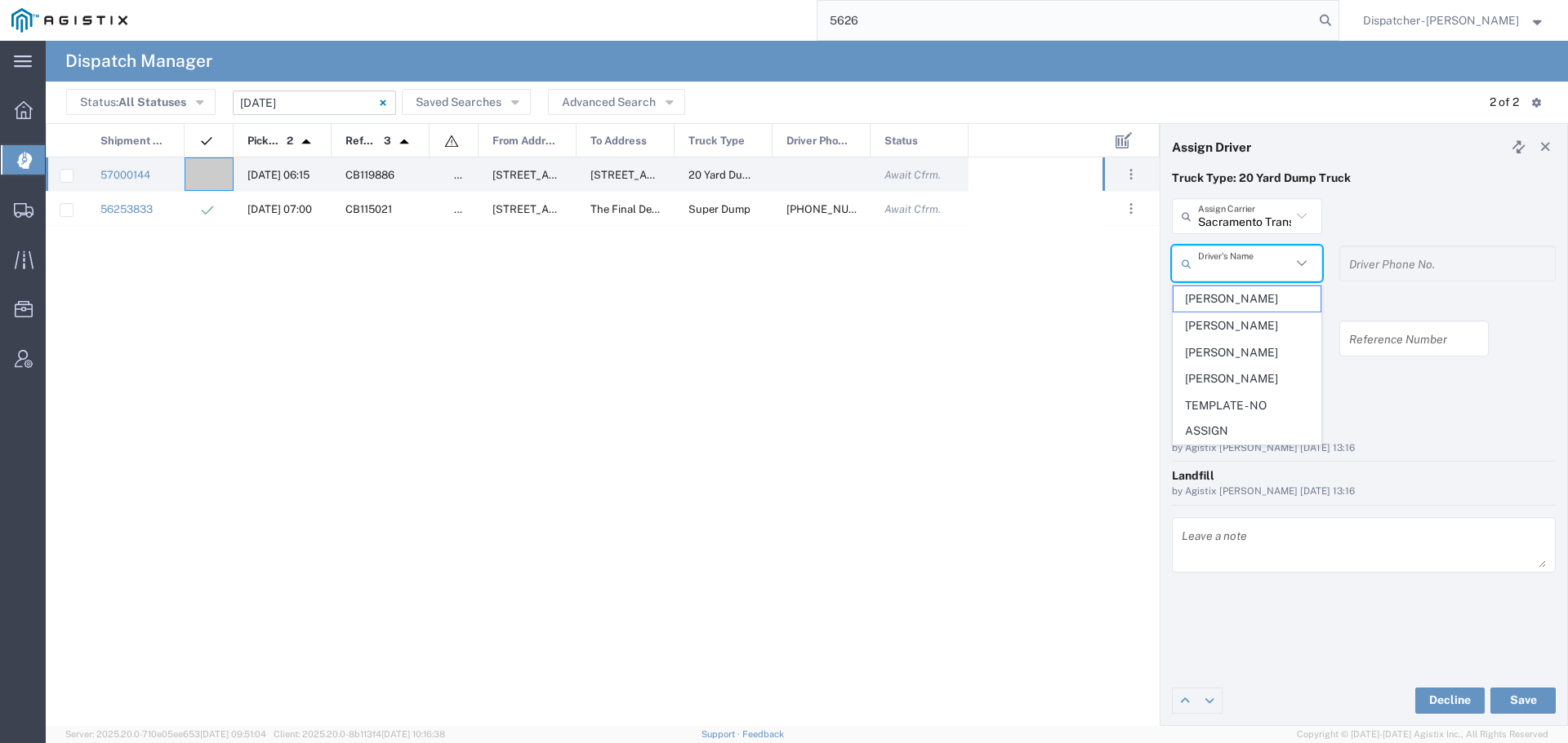
click at [1217, 260] on input "text" at bounding box center [1245, 263] width 93 height 29
click at [1234, 408] on span "TEMPLATE - NO ASSIGN" at bounding box center [1247, 418] width 147 height 50
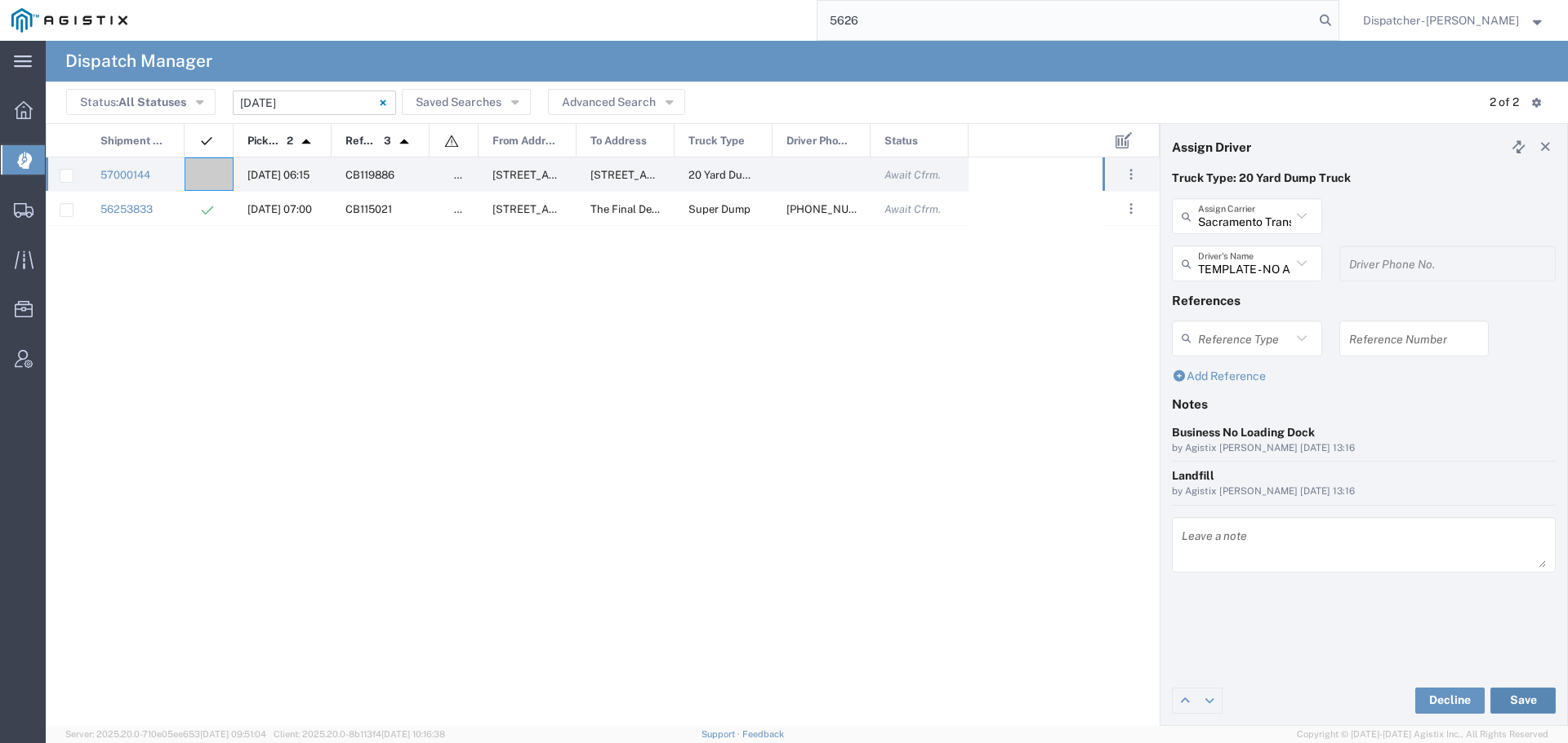
click at [1515, 706] on button "Save" at bounding box center [1522, 701] width 65 height 26
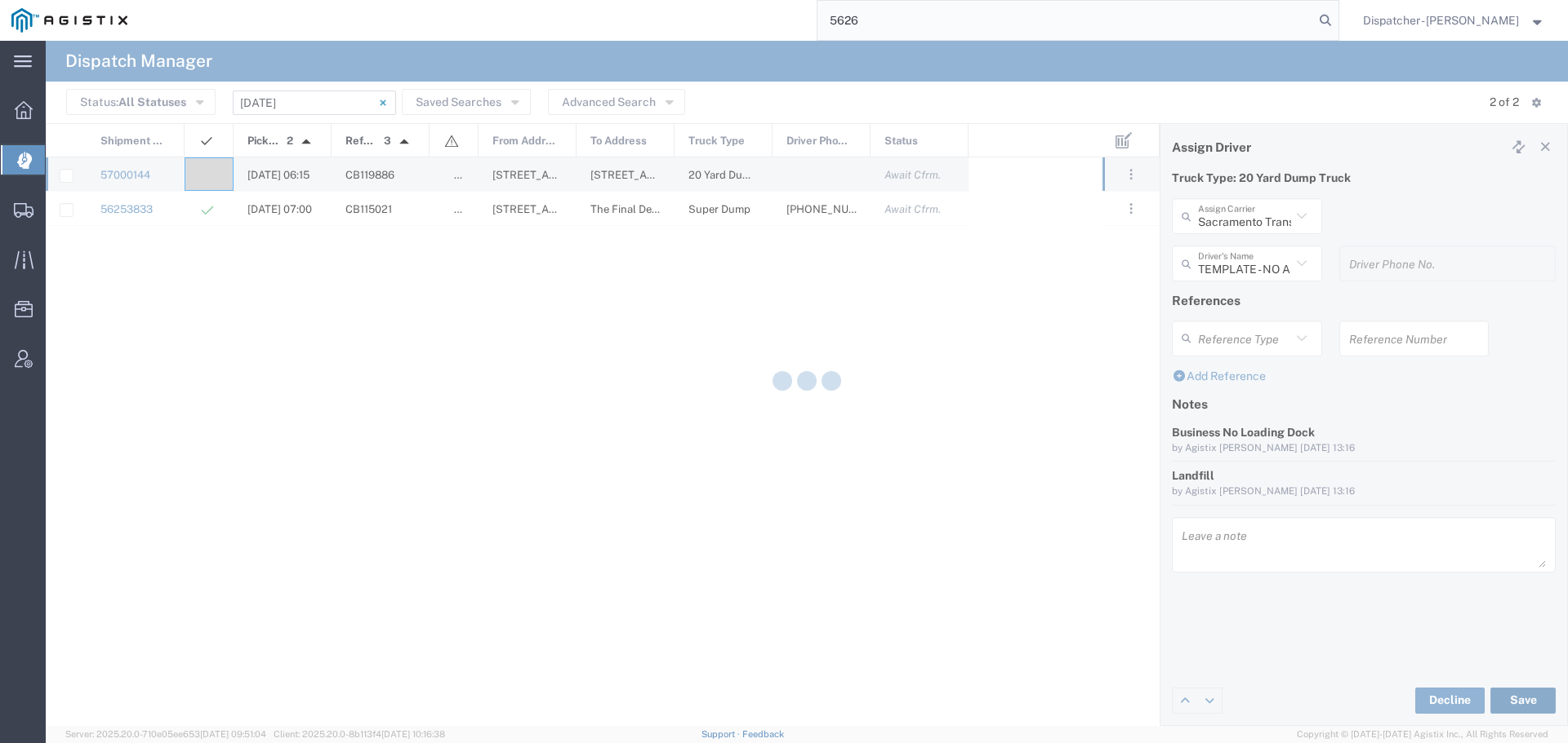
type input "TEMPLATE - NO ASSIGN"
type input "Sacramento Transfer"
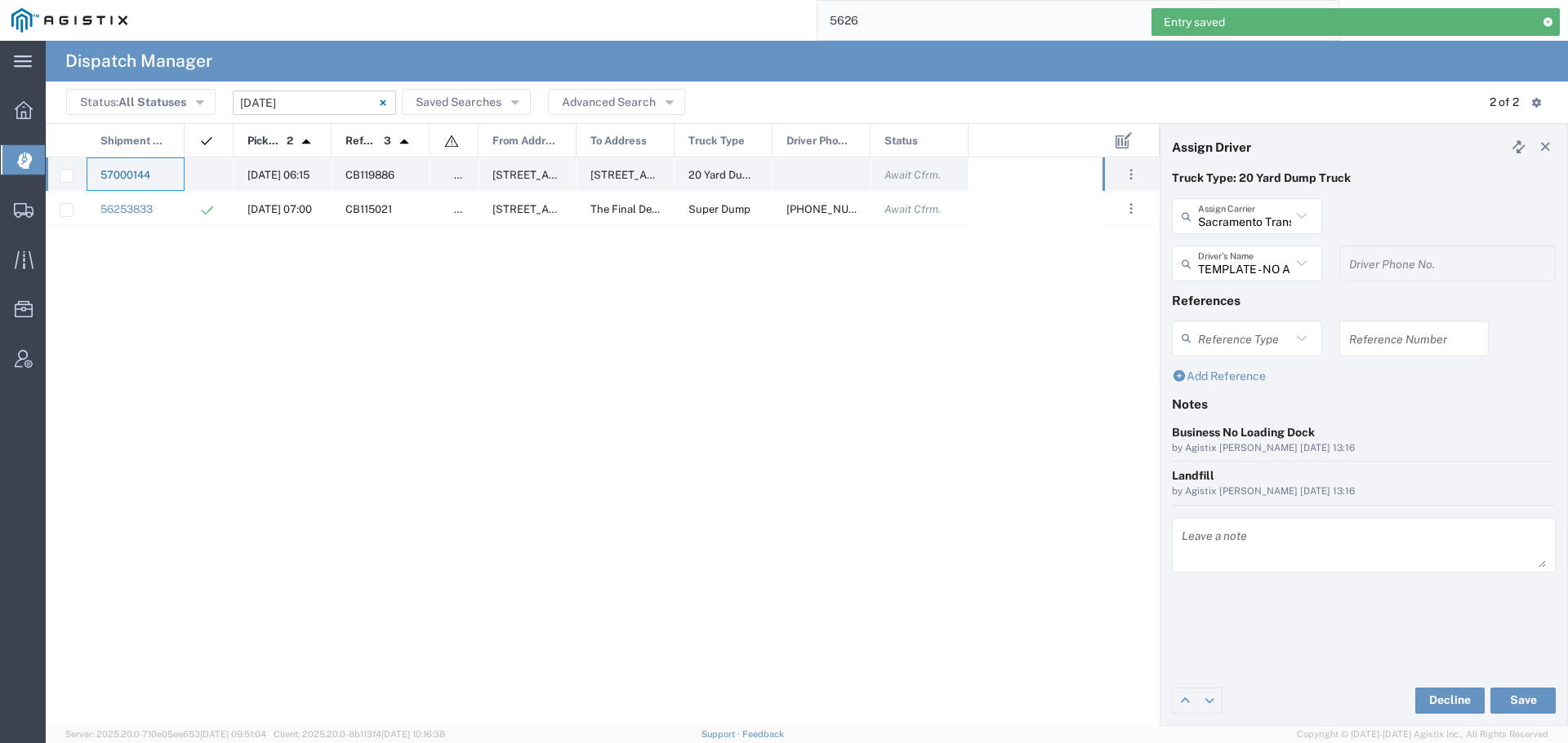
click at [135, 177] on link "57000144" at bounding box center [125, 174] width 49 height 12
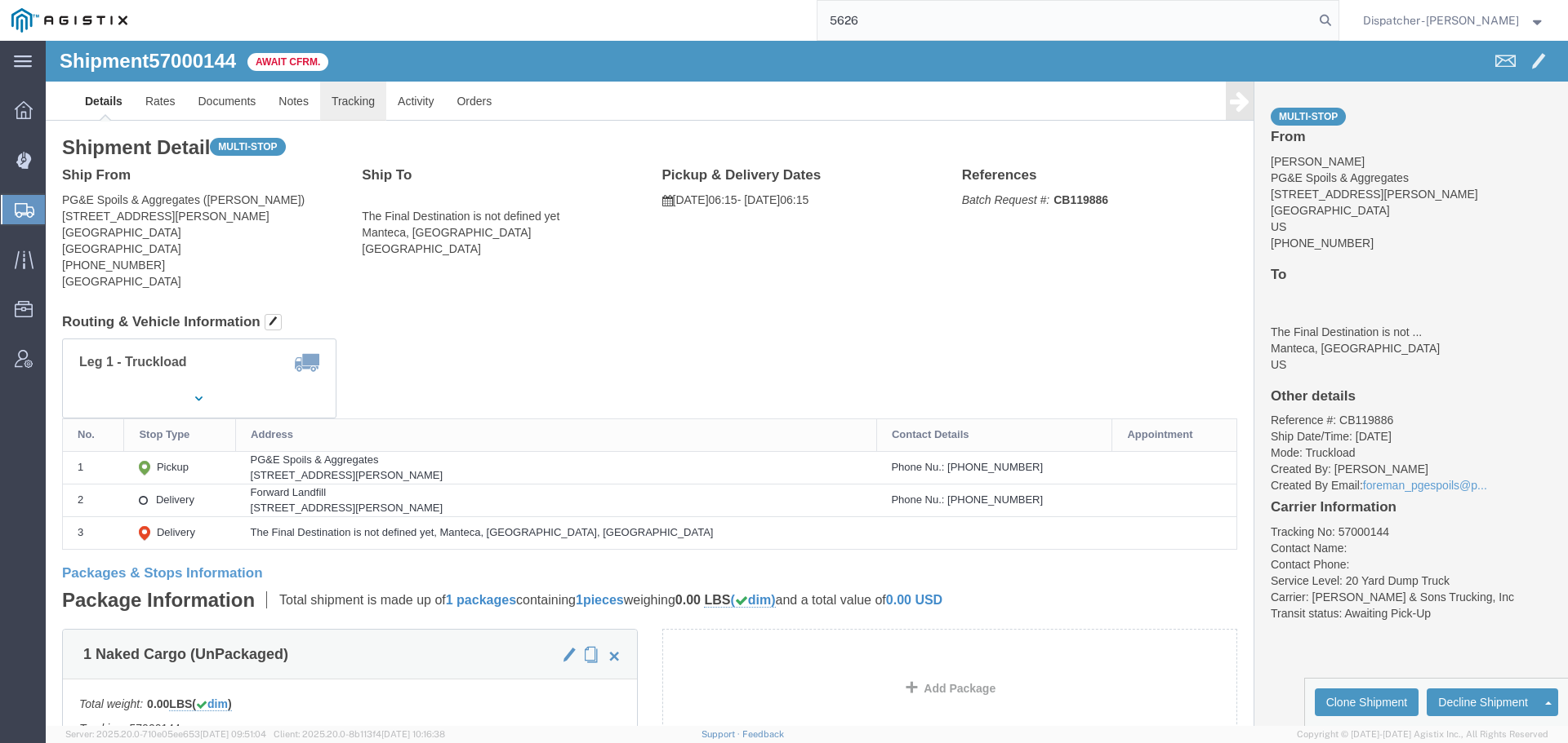
click link "Tracking"
